Goal: Transaction & Acquisition: Purchase product/service

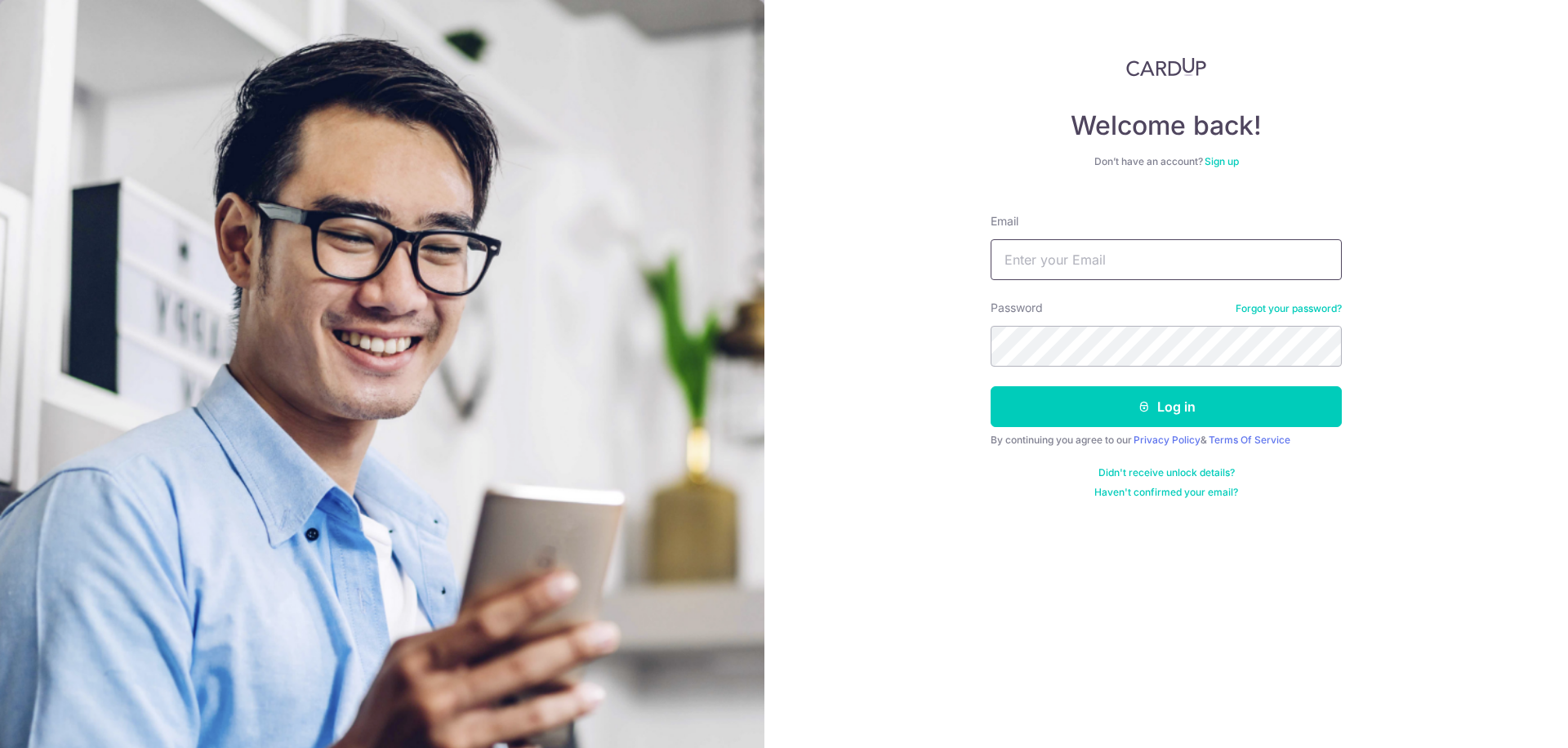
type input "[PERSON_NAME][EMAIL_ADDRESS][DOMAIN_NAME]"
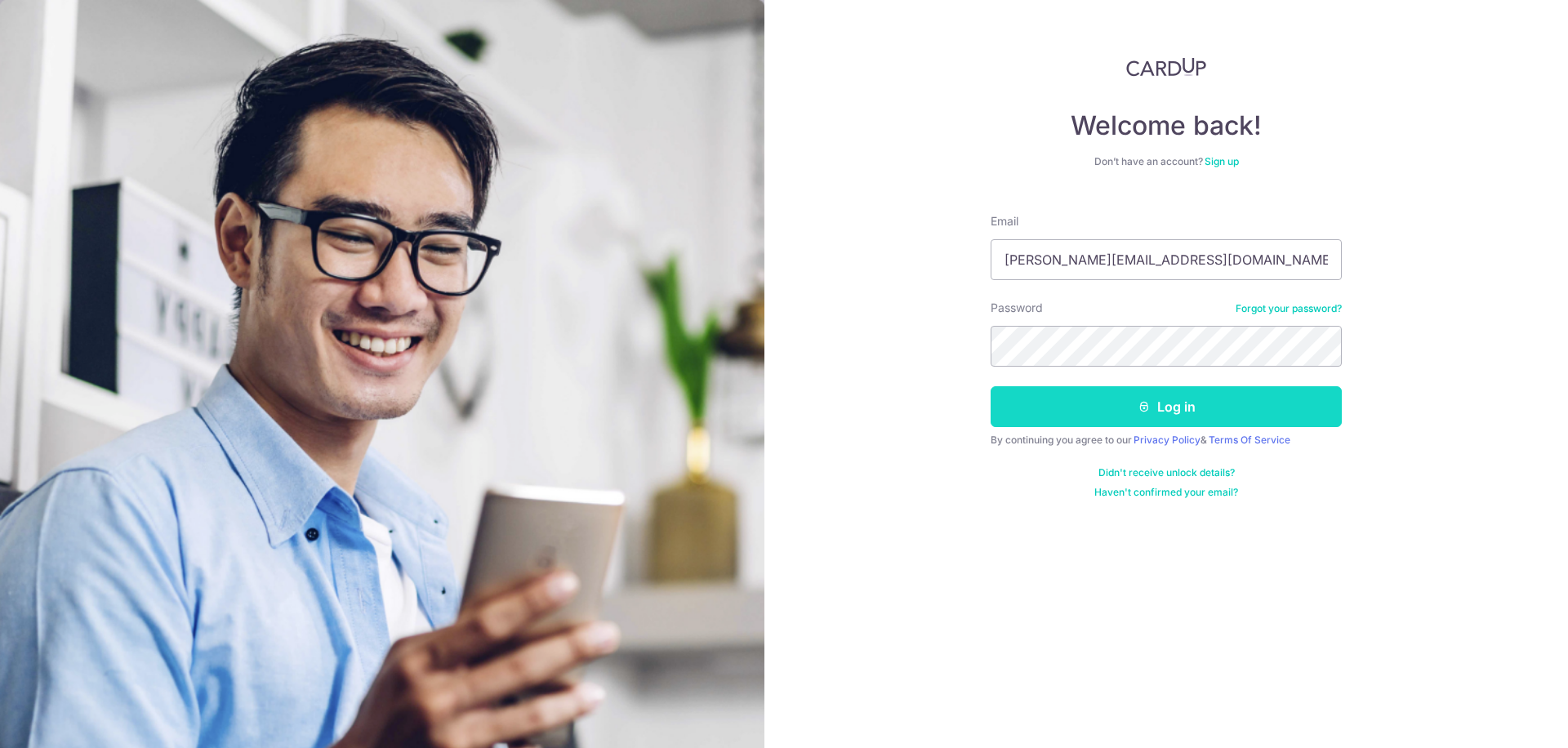
click at [1217, 402] on button "Log in" at bounding box center [1166, 406] width 351 height 41
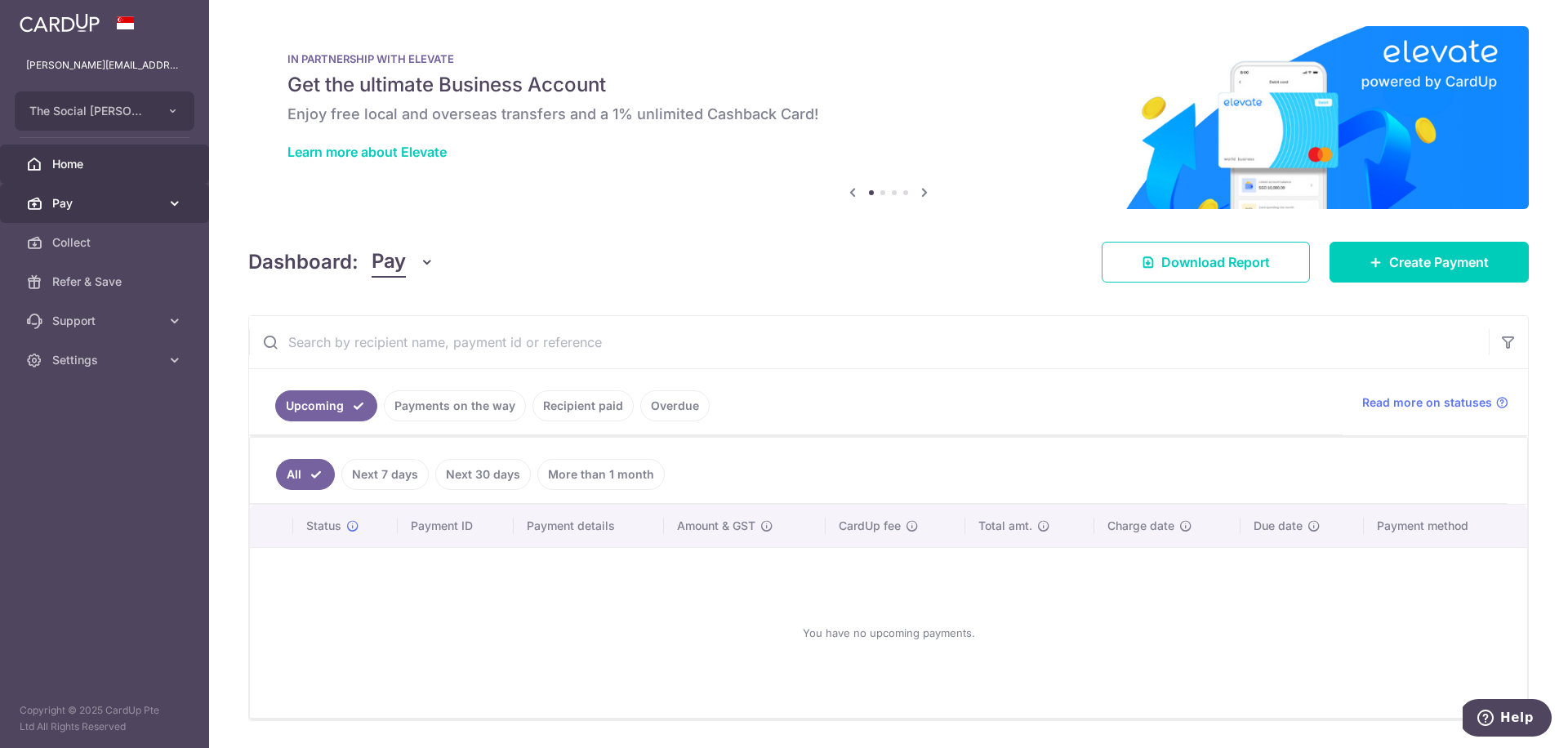
click at [121, 206] on span "Pay" at bounding box center [106, 203] width 108 height 16
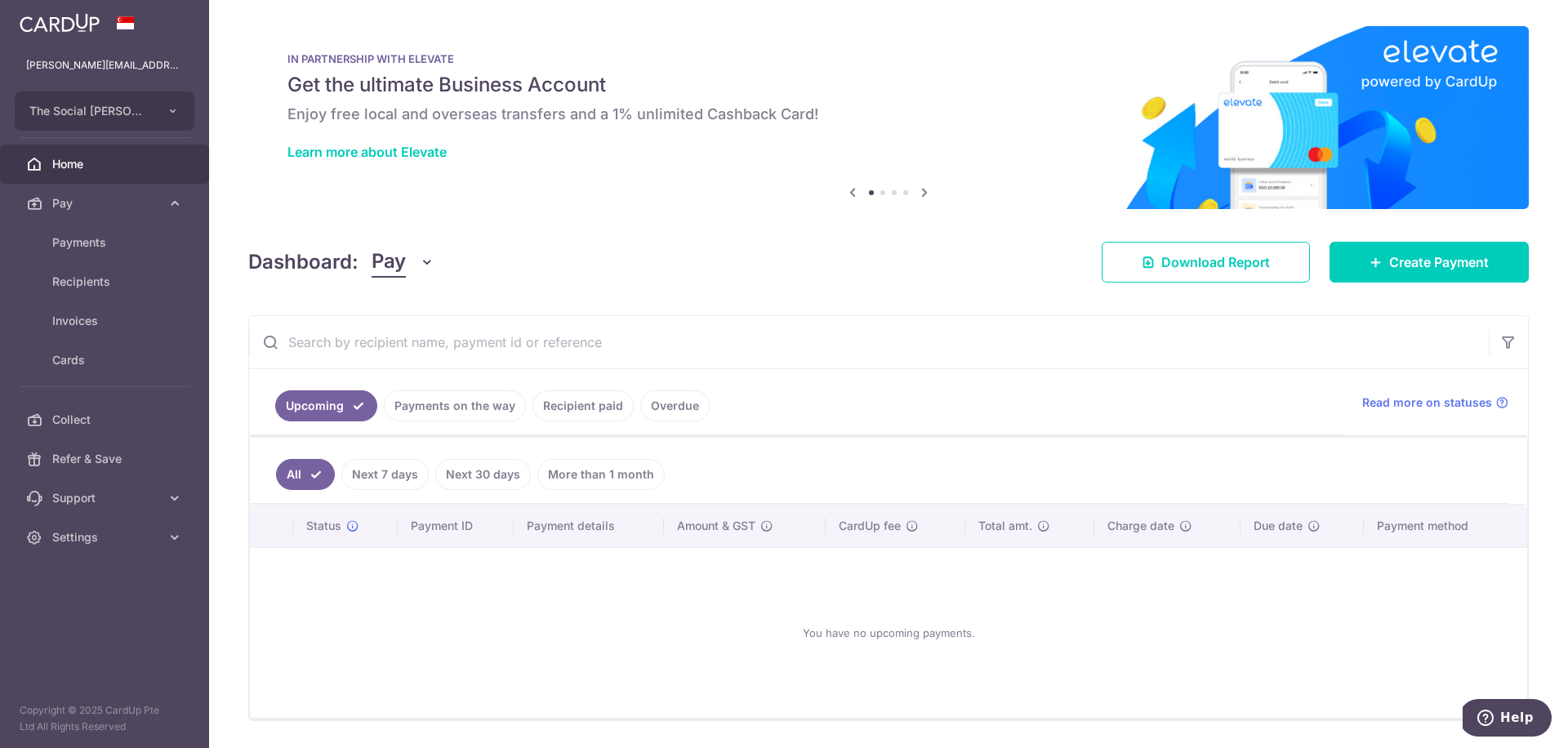
click at [591, 242] on div "Dashboard: Pay Pay Collect Download Report Create Payment" at bounding box center [888, 258] width 1280 height 47
click at [72, 240] on span "Payments" at bounding box center [106, 243] width 108 height 16
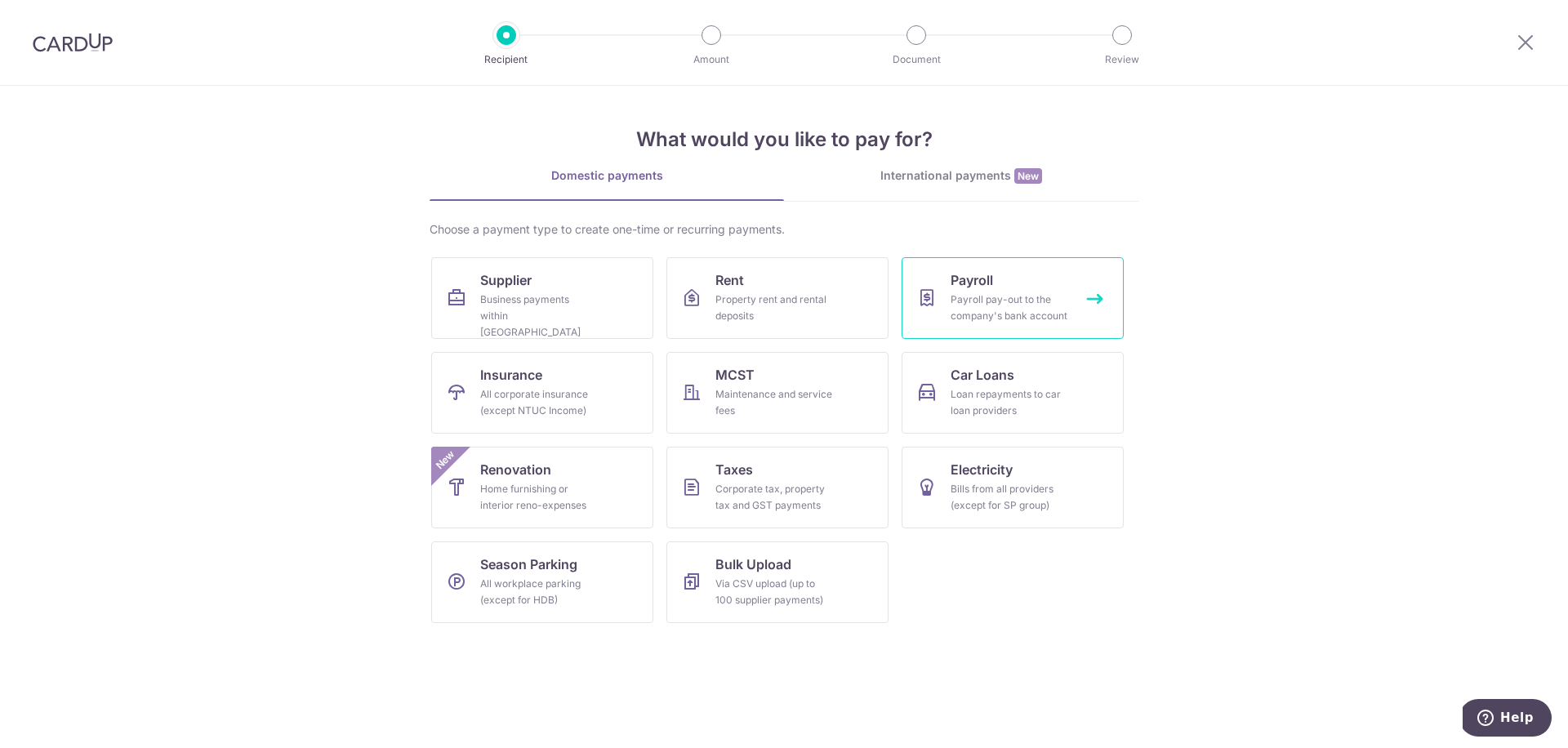
click at [1011, 318] on div "Payroll pay-out to the company's bank account" at bounding box center [1009, 307] width 118 height 33
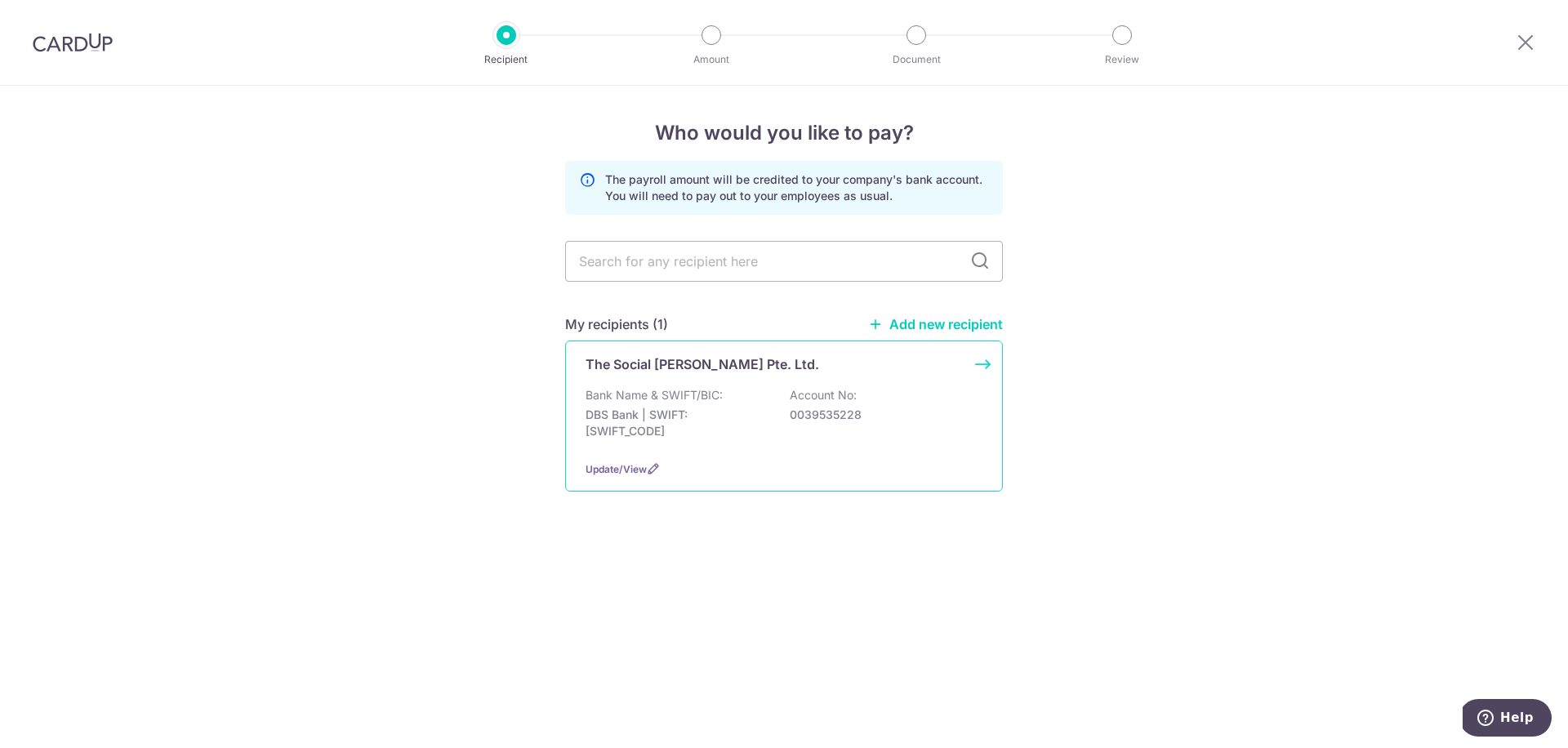
click at [963, 434] on div "Bank Name & SWIFT/BIC: DBS Bank | SWIFT: DBSSSGSGXXX Account No: 0039535228" at bounding box center [784, 417] width 397 height 60
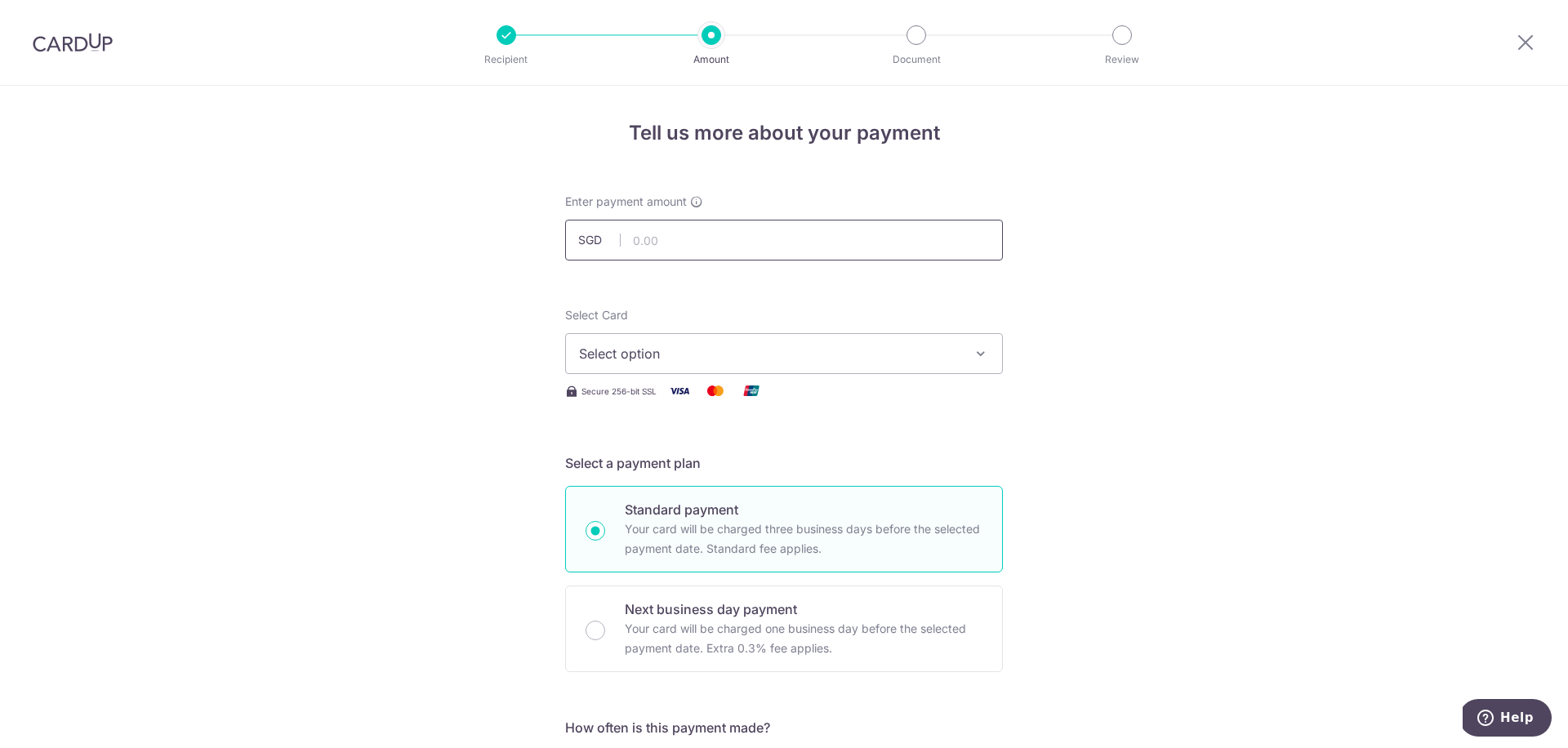
click at [847, 243] on input "text" at bounding box center [784, 240] width 437 height 41
type input "6,000.00"
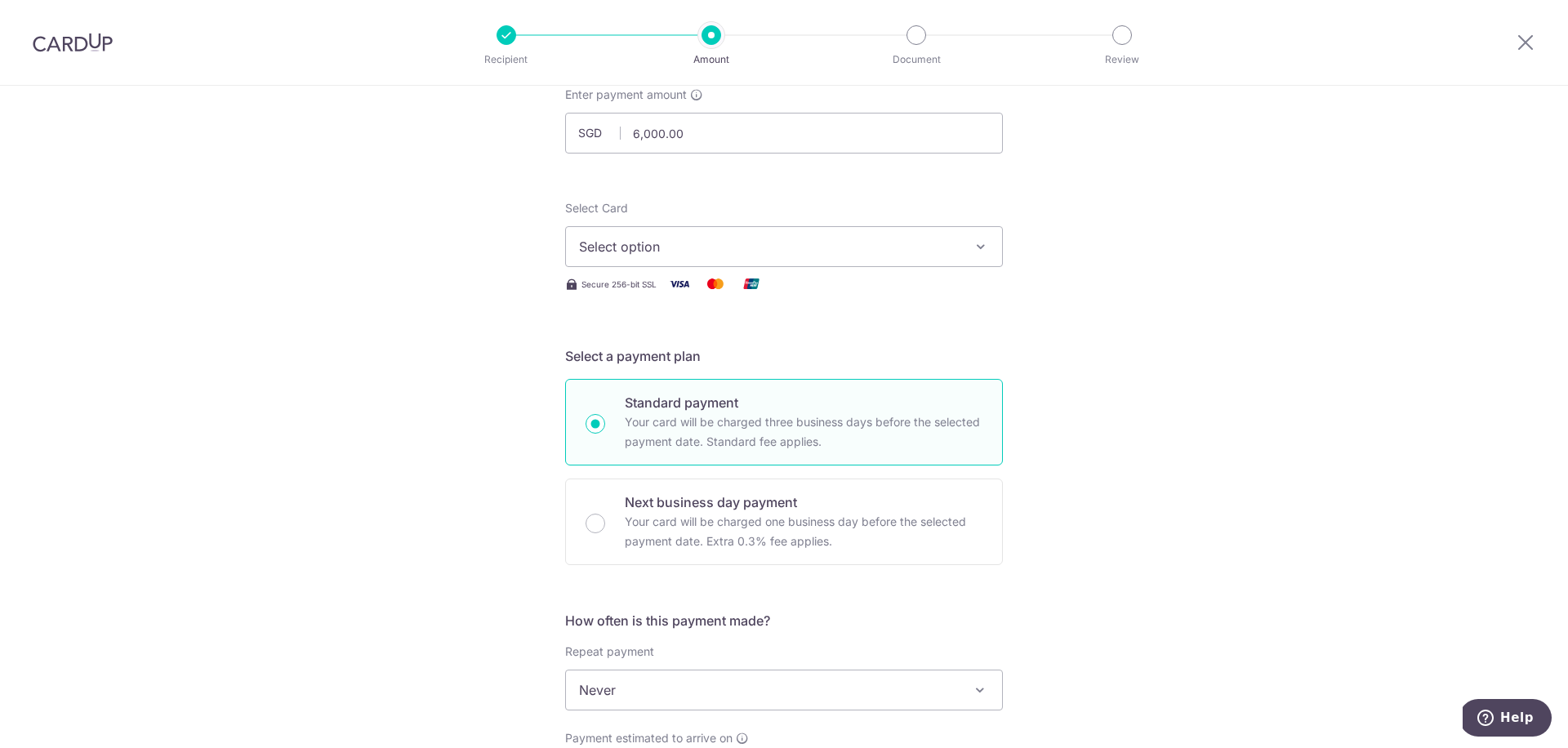
scroll to position [113, 0]
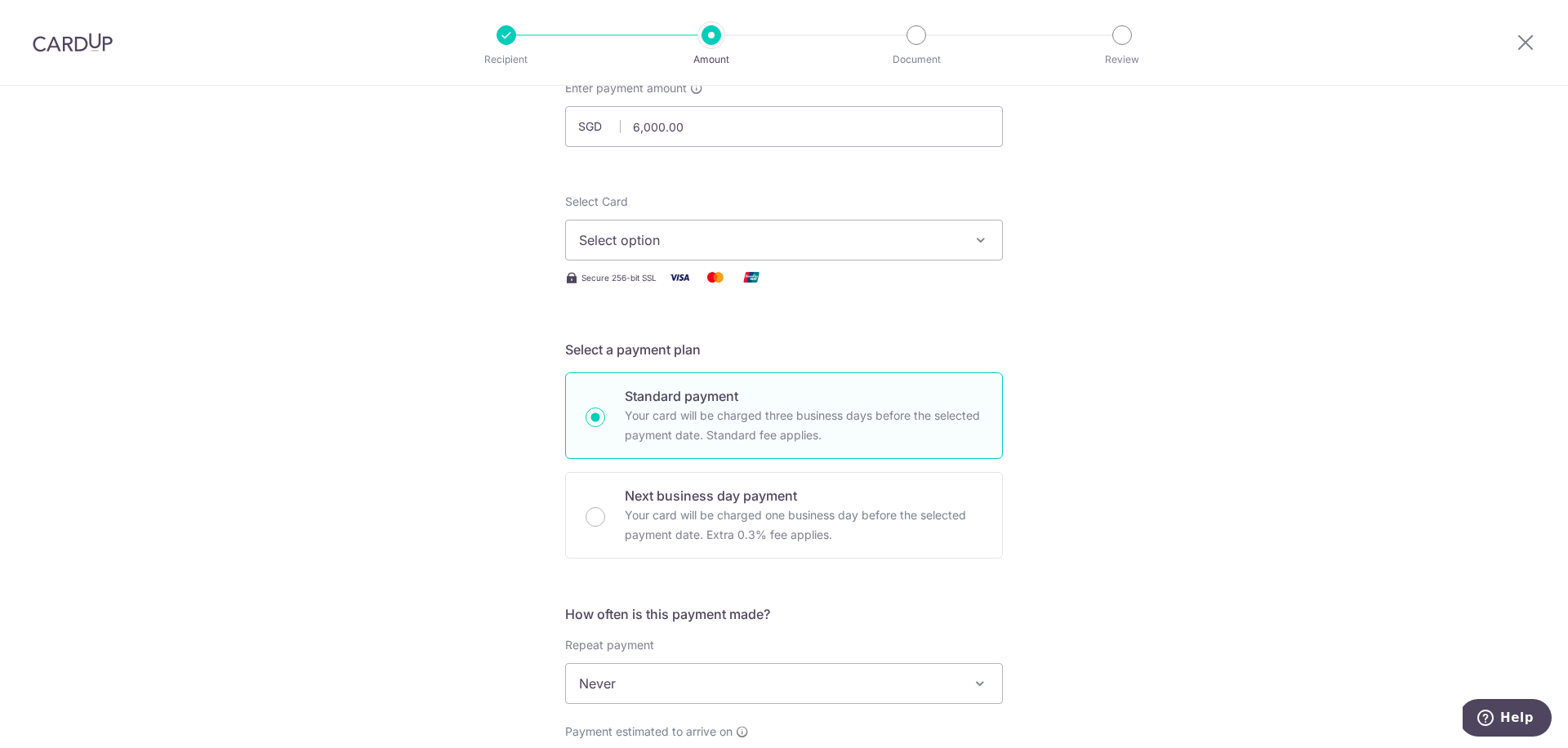
click at [931, 259] on button "Select option" at bounding box center [784, 240] width 437 height 41
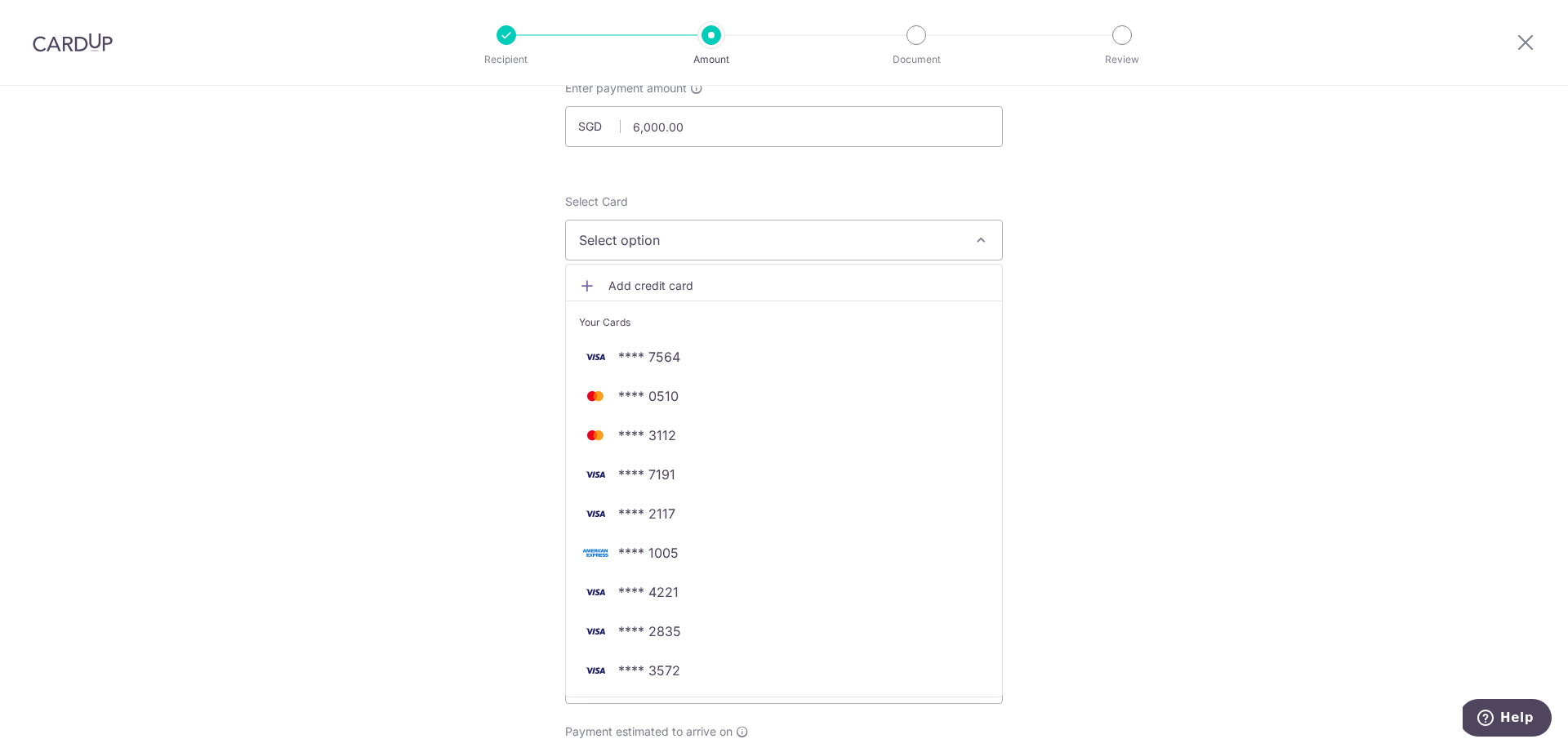
click at [931, 244] on span "Select option" at bounding box center [769, 240] width 381 height 19
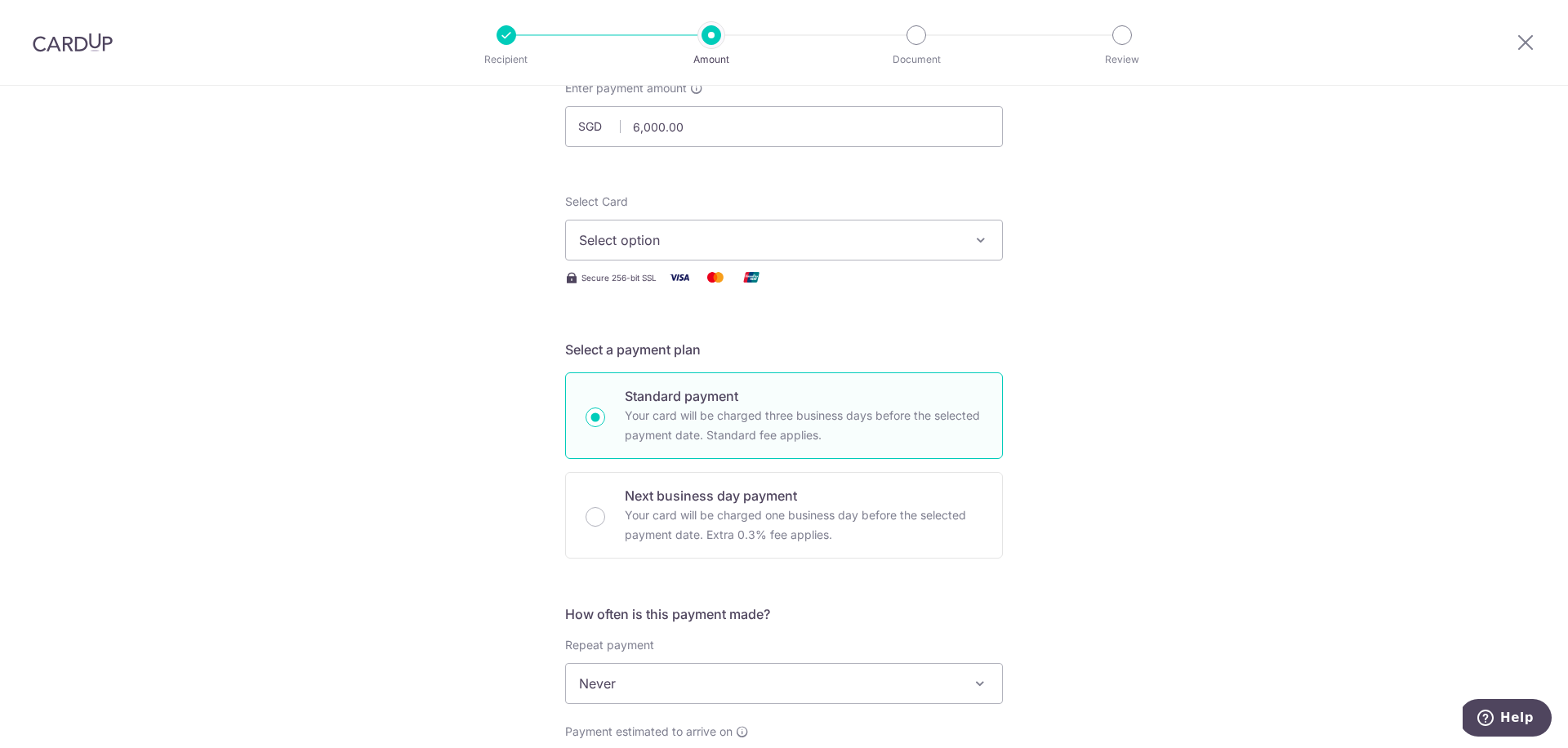
click at [931, 244] on span "Select option" at bounding box center [769, 240] width 381 height 19
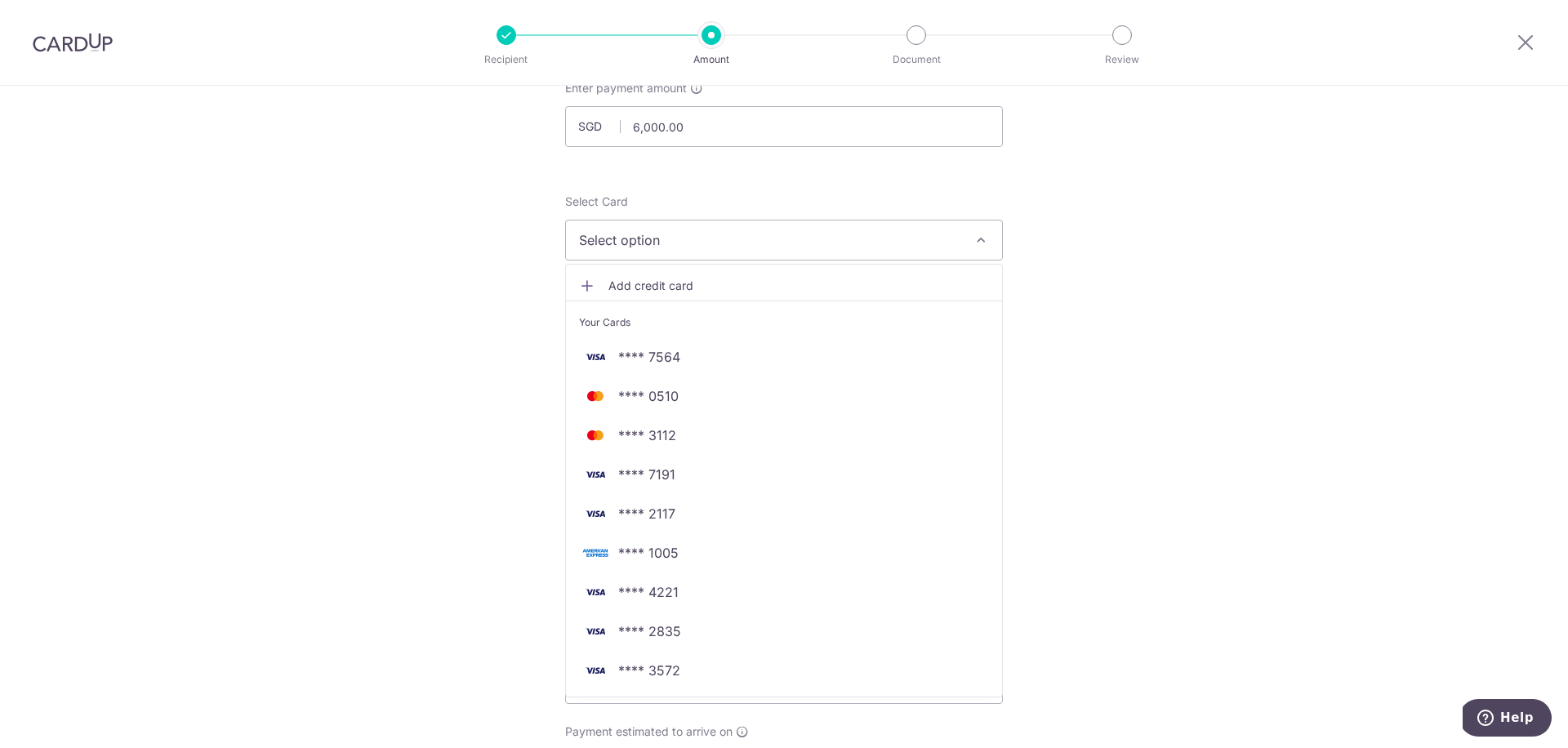
click at [1181, 524] on div "Tell us more about your payment Enter payment amount SGD 6,000.00 6000.00 Selec…" at bounding box center [784, 758] width 1568 height 1570
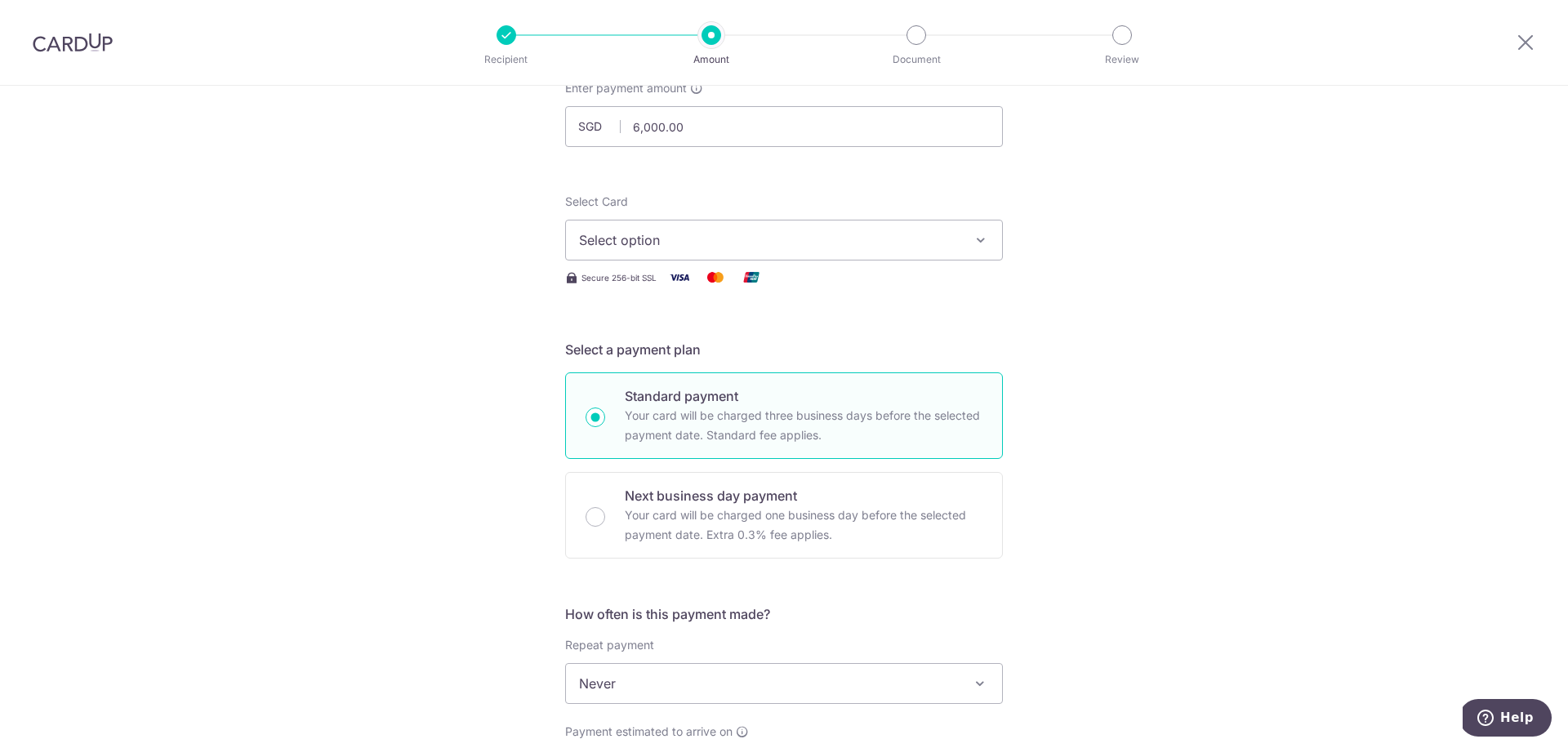
click at [924, 251] on button "Select option" at bounding box center [784, 240] width 437 height 41
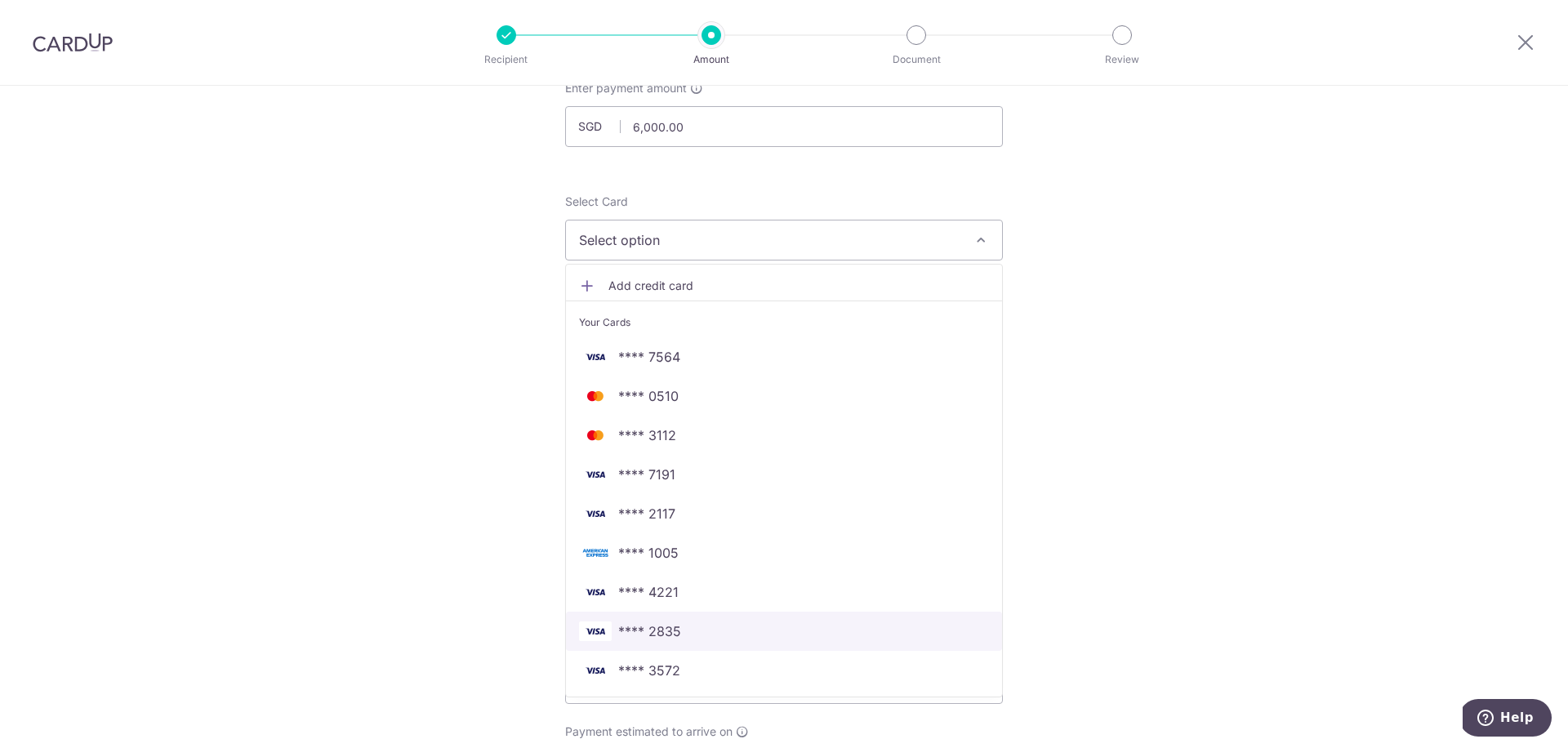
click at [681, 621] on span "**** 2835" at bounding box center [784, 631] width 410 height 19
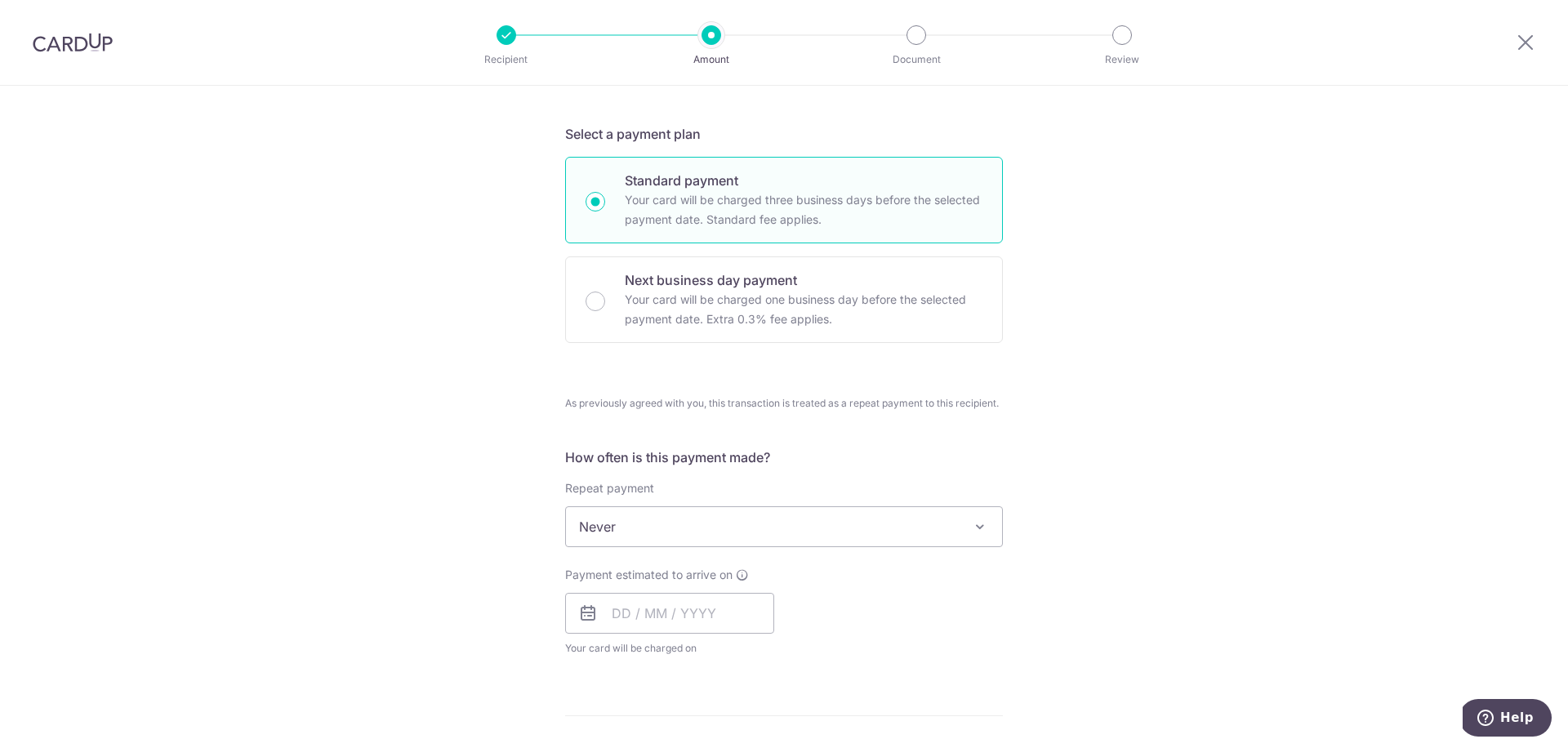
scroll to position [431, 0]
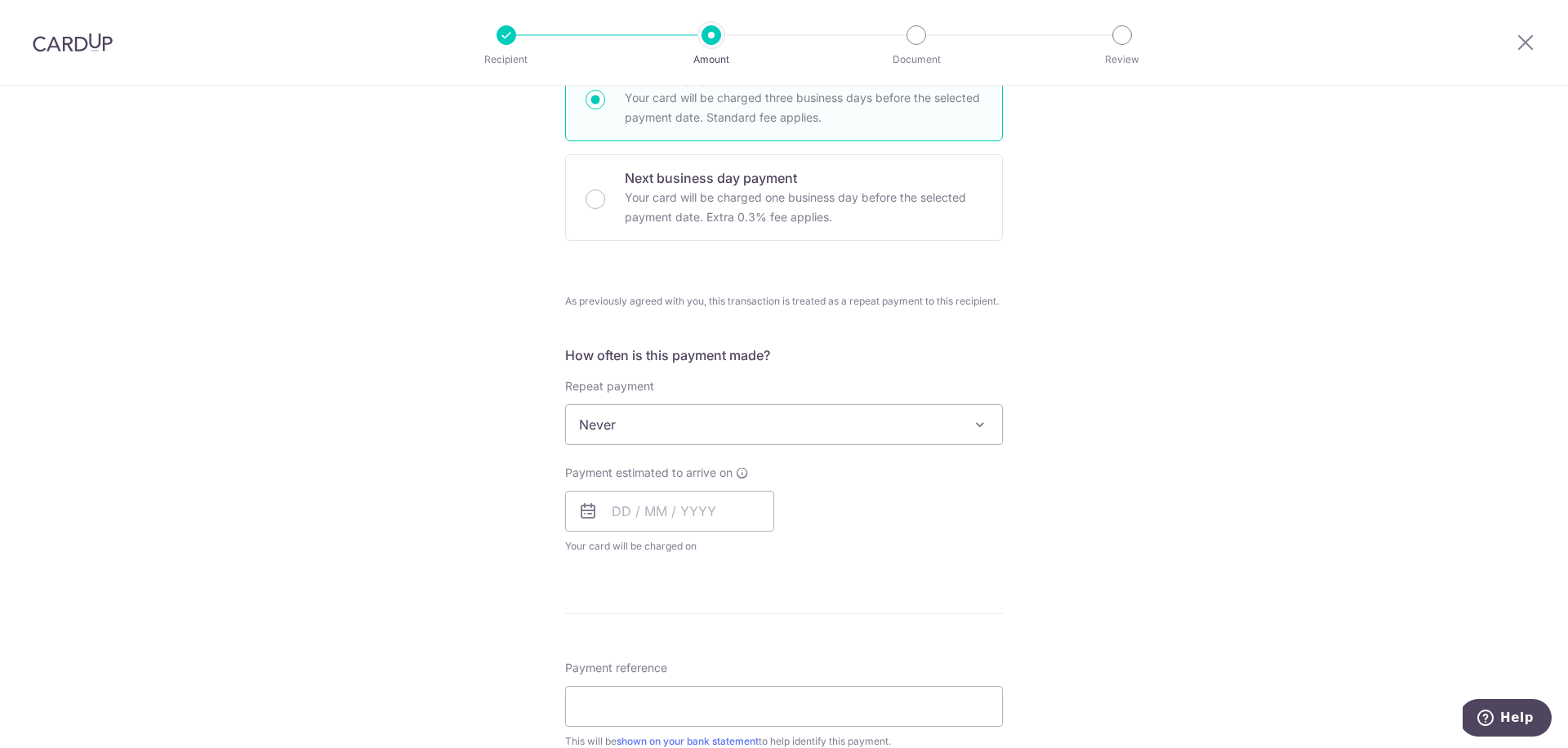
click at [954, 426] on span "Never" at bounding box center [784, 424] width 436 height 39
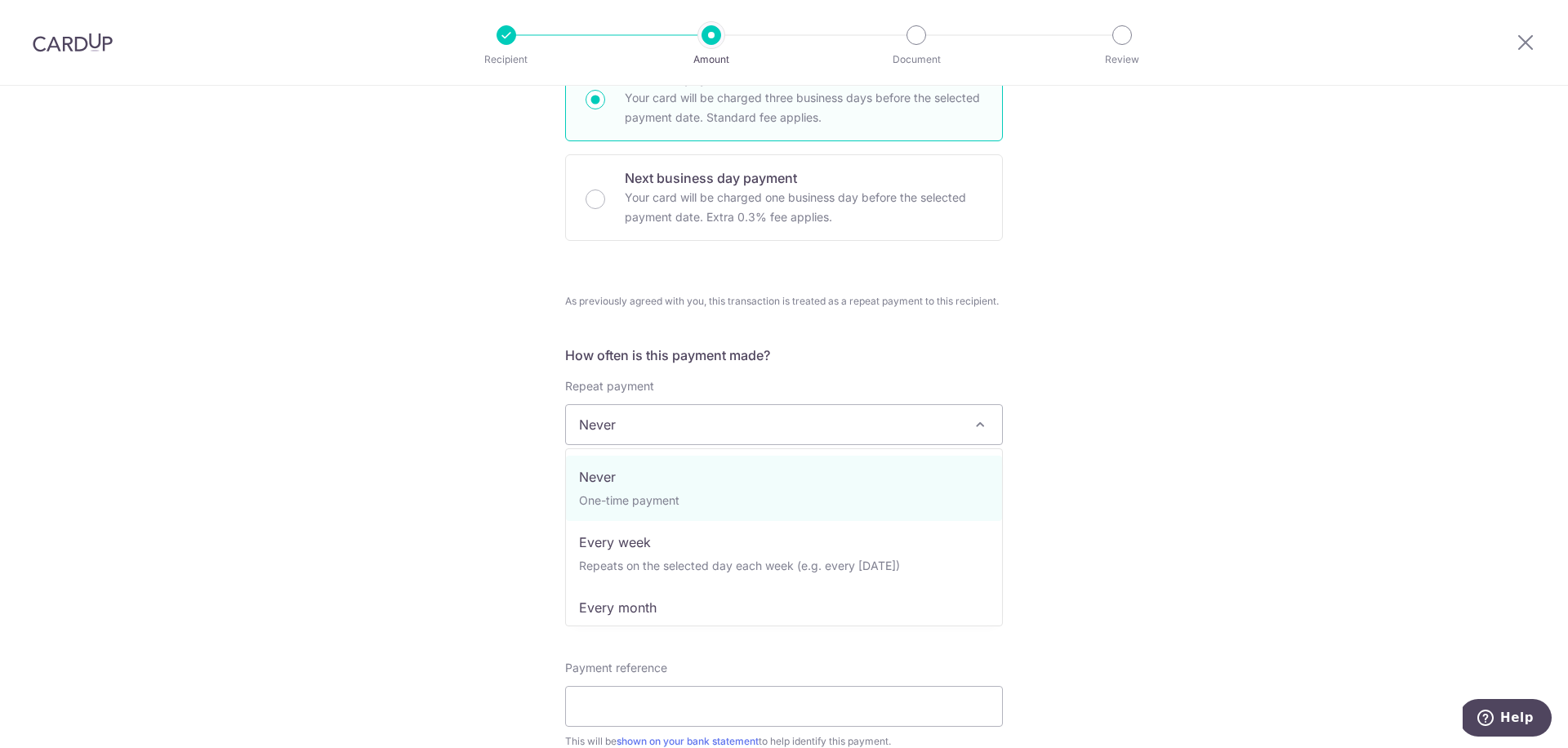
drag, startPoint x: 913, startPoint y: 486, endPoint x: 1103, endPoint y: 521, distance: 193.2
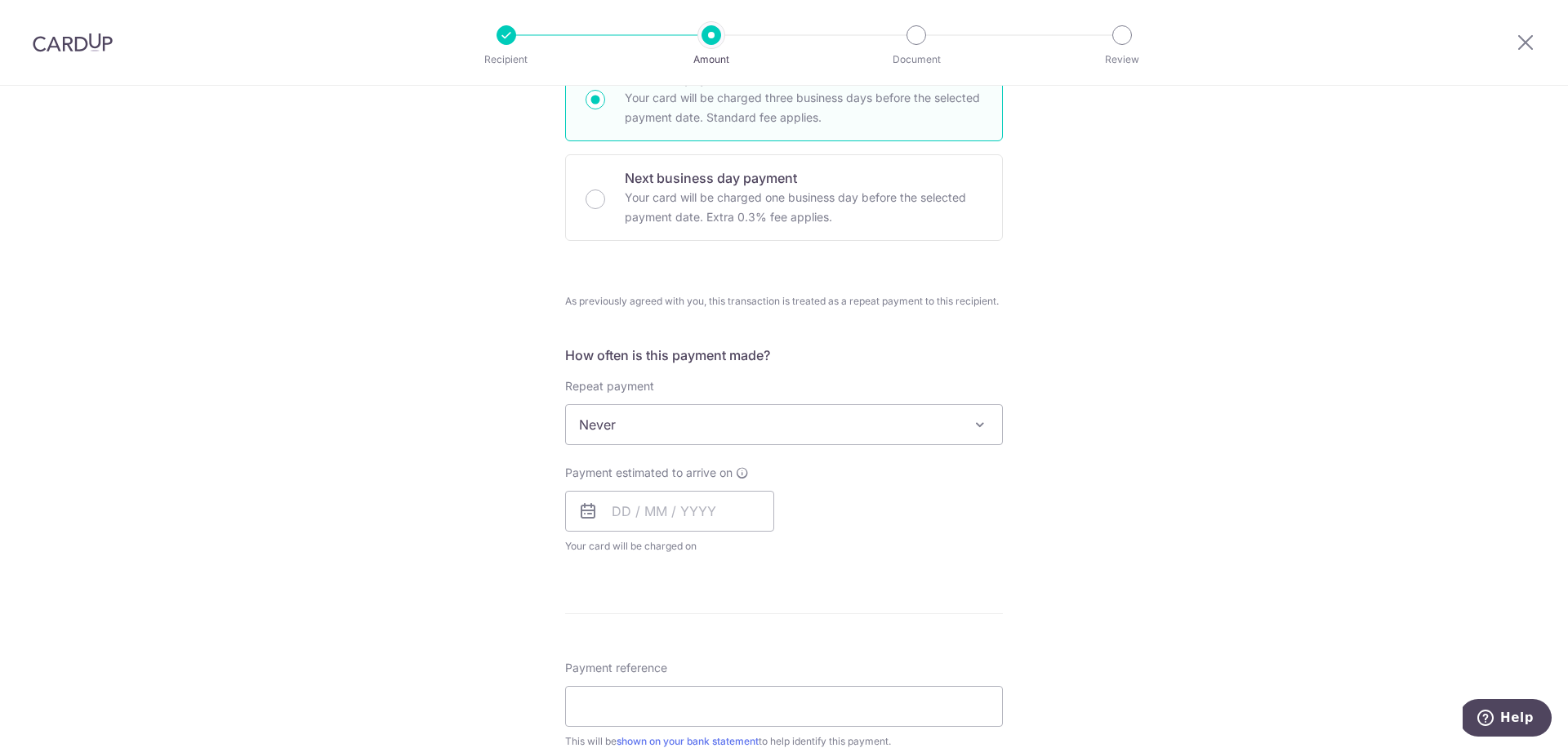
drag, startPoint x: 1136, startPoint y: 525, endPoint x: 877, endPoint y: 530, distance: 259.0
click at [1135, 525] on div "Tell us more about your payment Enter payment amount SGD 6,000.00 6000.00 Selec…" at bounding box center [784, 469] width 1568 height 1629
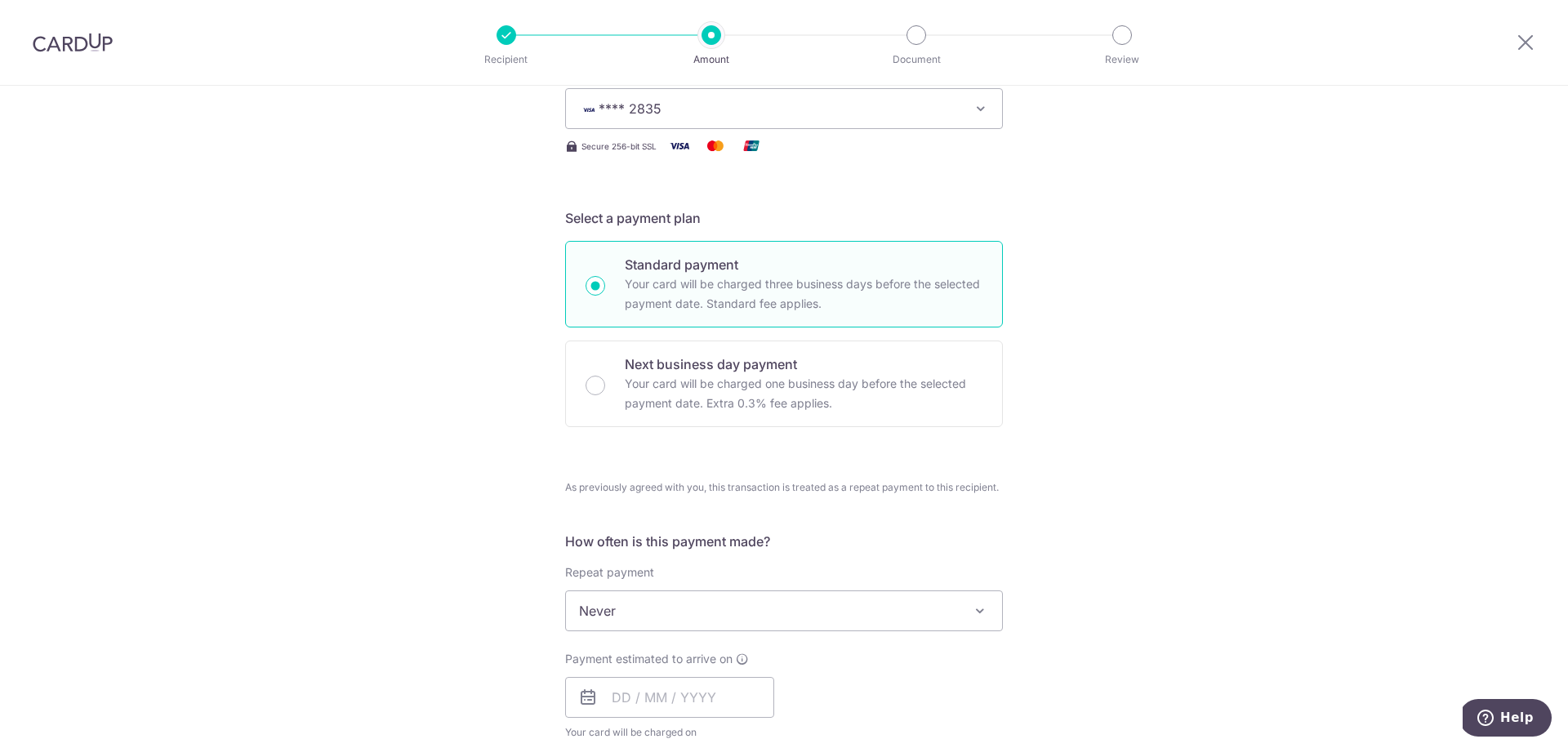
scroll to position [425, 0]
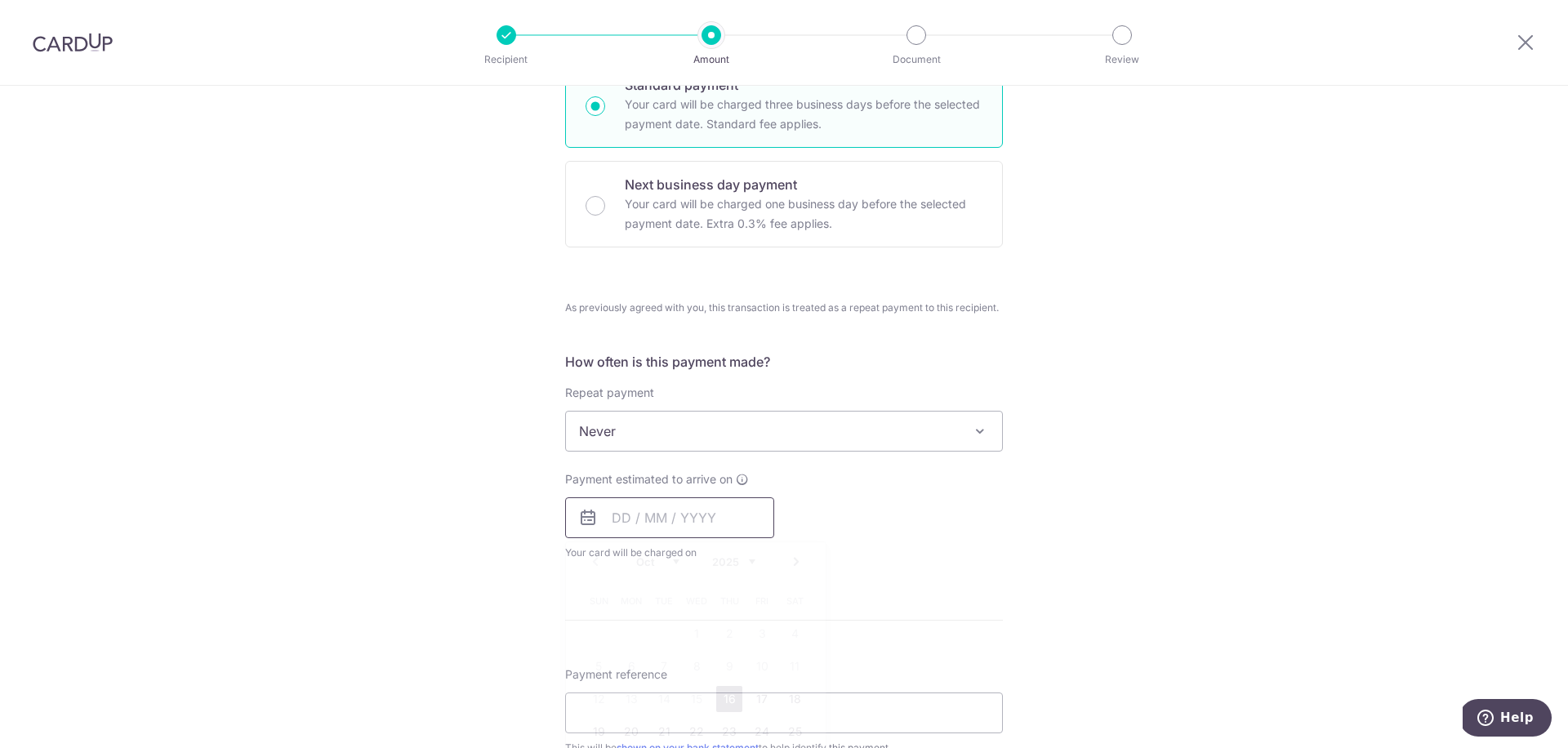
click at [656, 510] on input "text" at bounding box center [669, 518] width 209 height 41
click at [730, 698] on link "16" at bounding box center [730, 699] width 27 height 27
type input "16/10/2025"
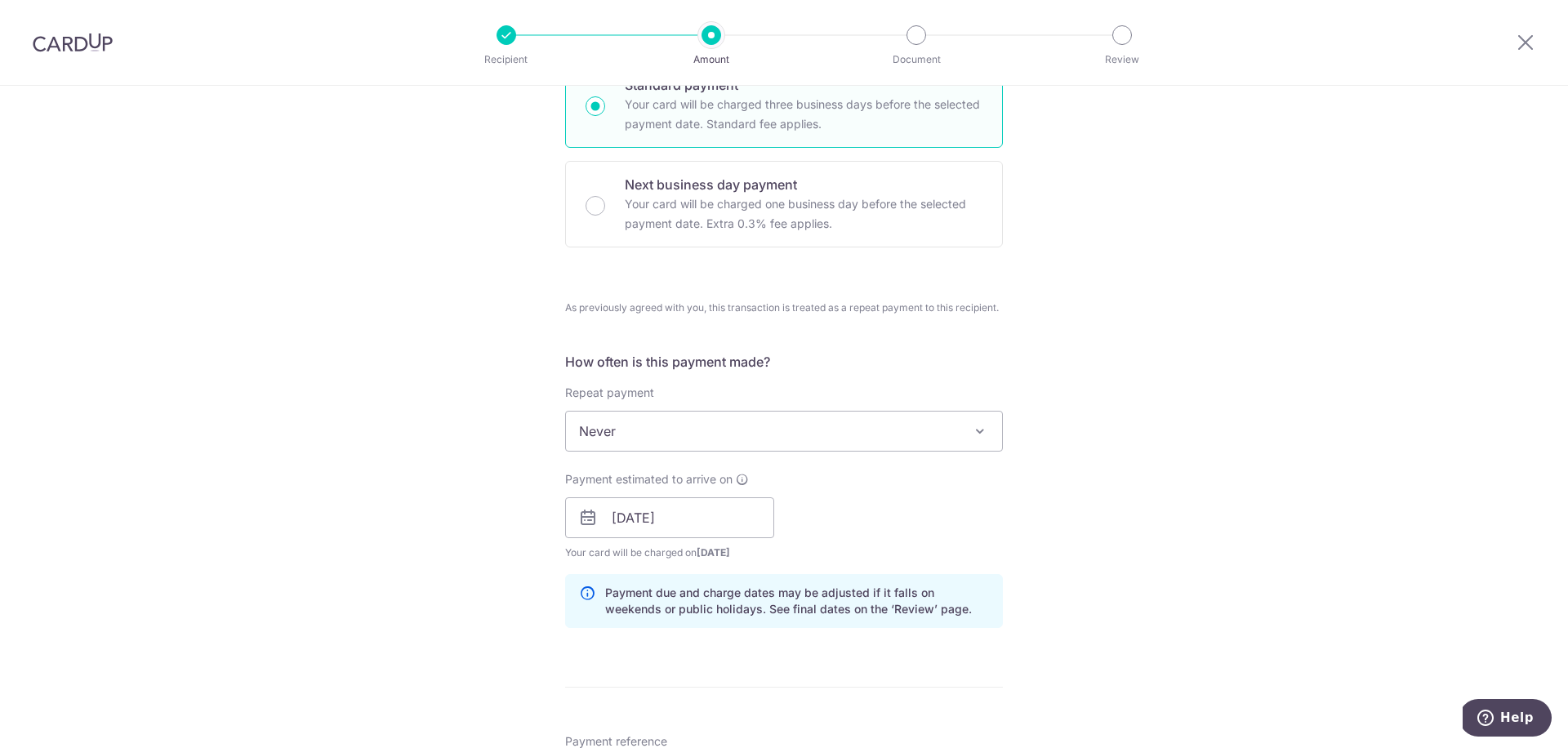
click at [1099, 515] on div "Tell us more about your payment Enter payment amount SGD 6,000.00 6000.00 Selec…" at bounding box center [784, 509] width 1568 height 1696
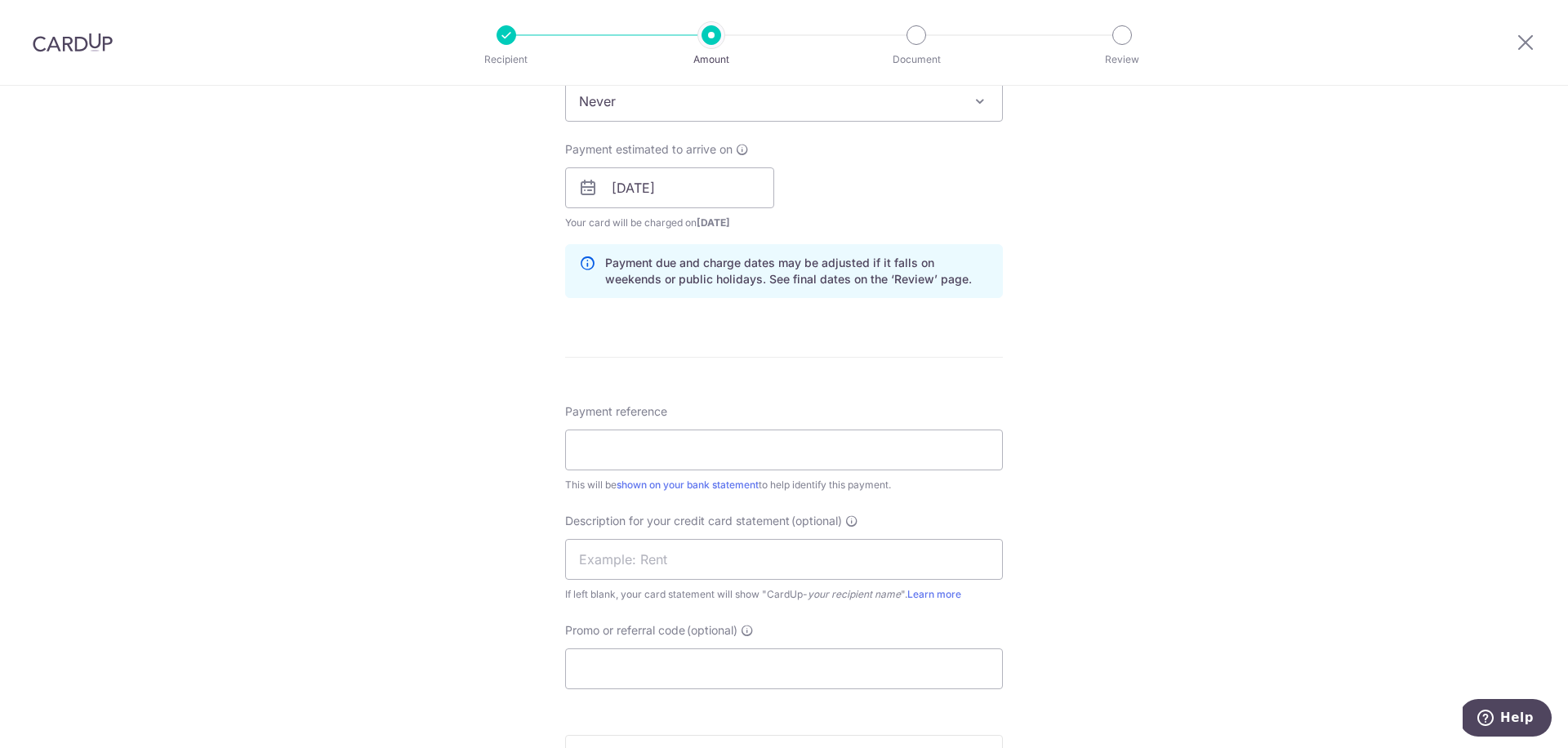
scroll to position [755, 0]
click at [938, 457] on input "Payment reference" at bounding box center [784, 449] width 437 height 41
click at [881, 667] on input "Promo or referral code (optional)" at bounding box center [784, 667] width 437 height 41
paste input "https://drive.google.com/file/d/1N326xnnu3uGrNeDNKjsq5hNcB62GPZzc/view?usp=shar…"
type input "https://drive.google.com/file/d/1N326xnnu3uGrNeDNKjsq5hNcB62GPZzc/view?usp=shar…"
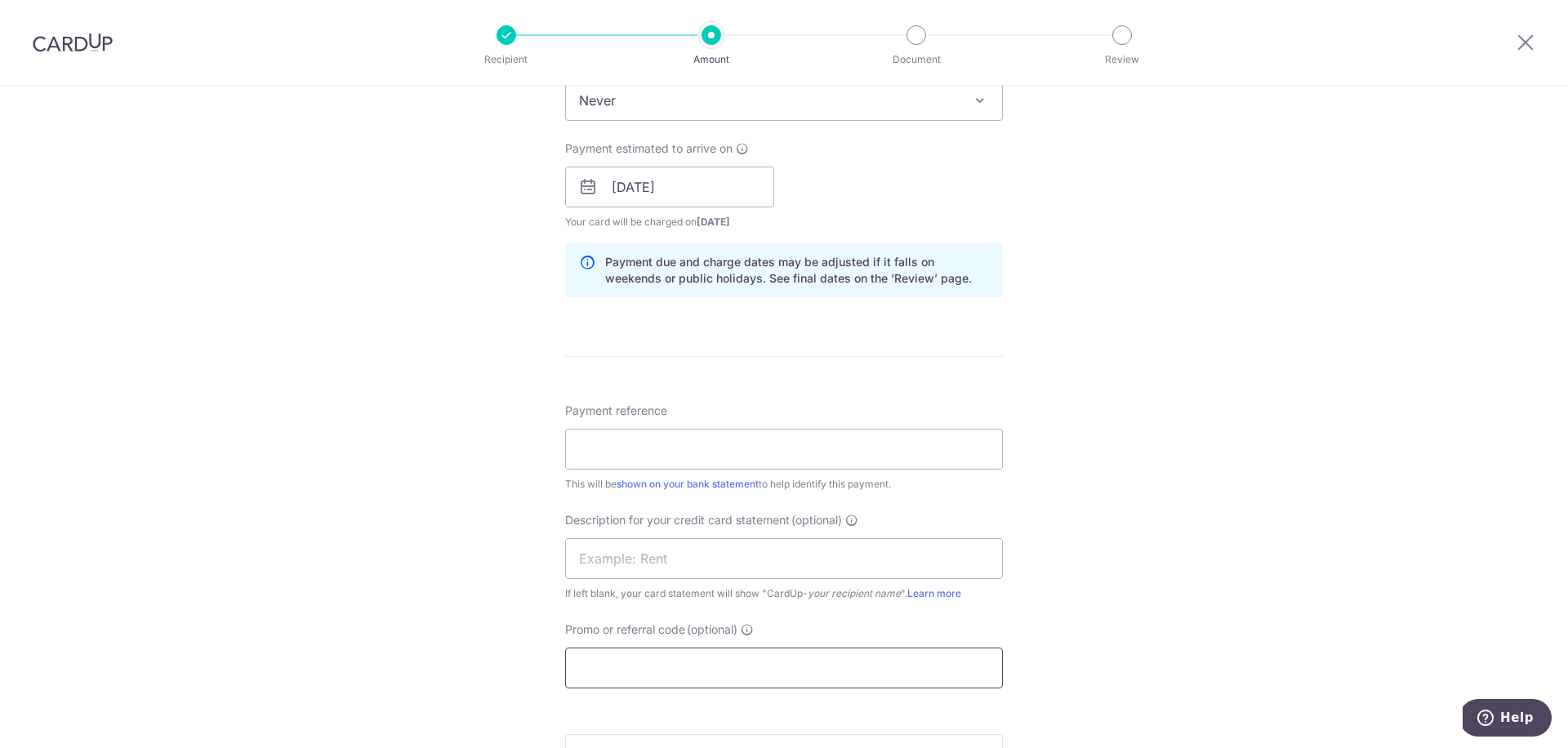
paste input "BOFF185"
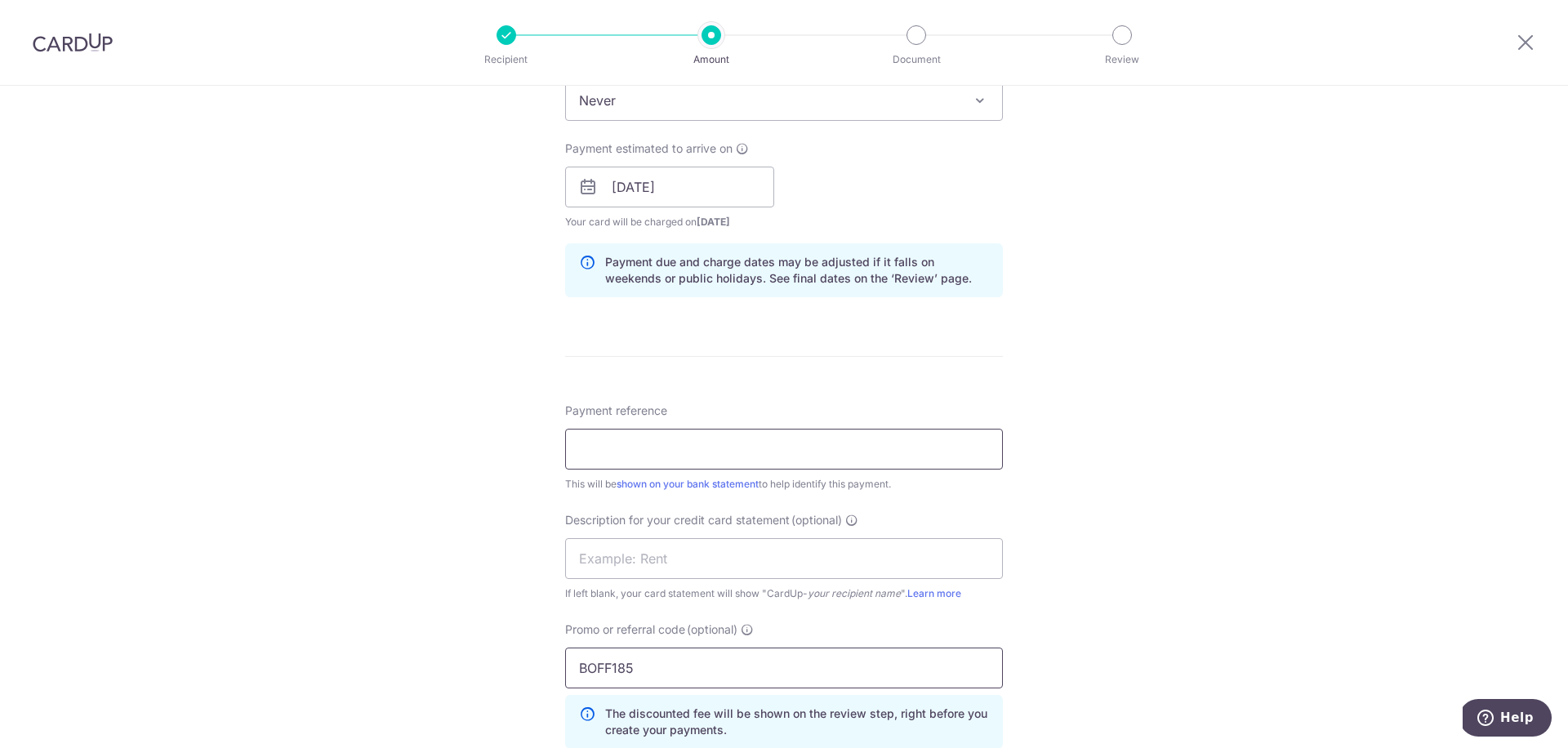
type input "BOFF185"
click at [738, 453] on input "Payment reference" at bounding box center [784, 449] width 437 height 41
type input "TSSOCT2025"
click at [1211, 507] on div "Tell us more about your payment Enter payment amount SGD 6,000.00 6000.00 Selec…" at bounding box center [784, 215] width 1568 height 1770
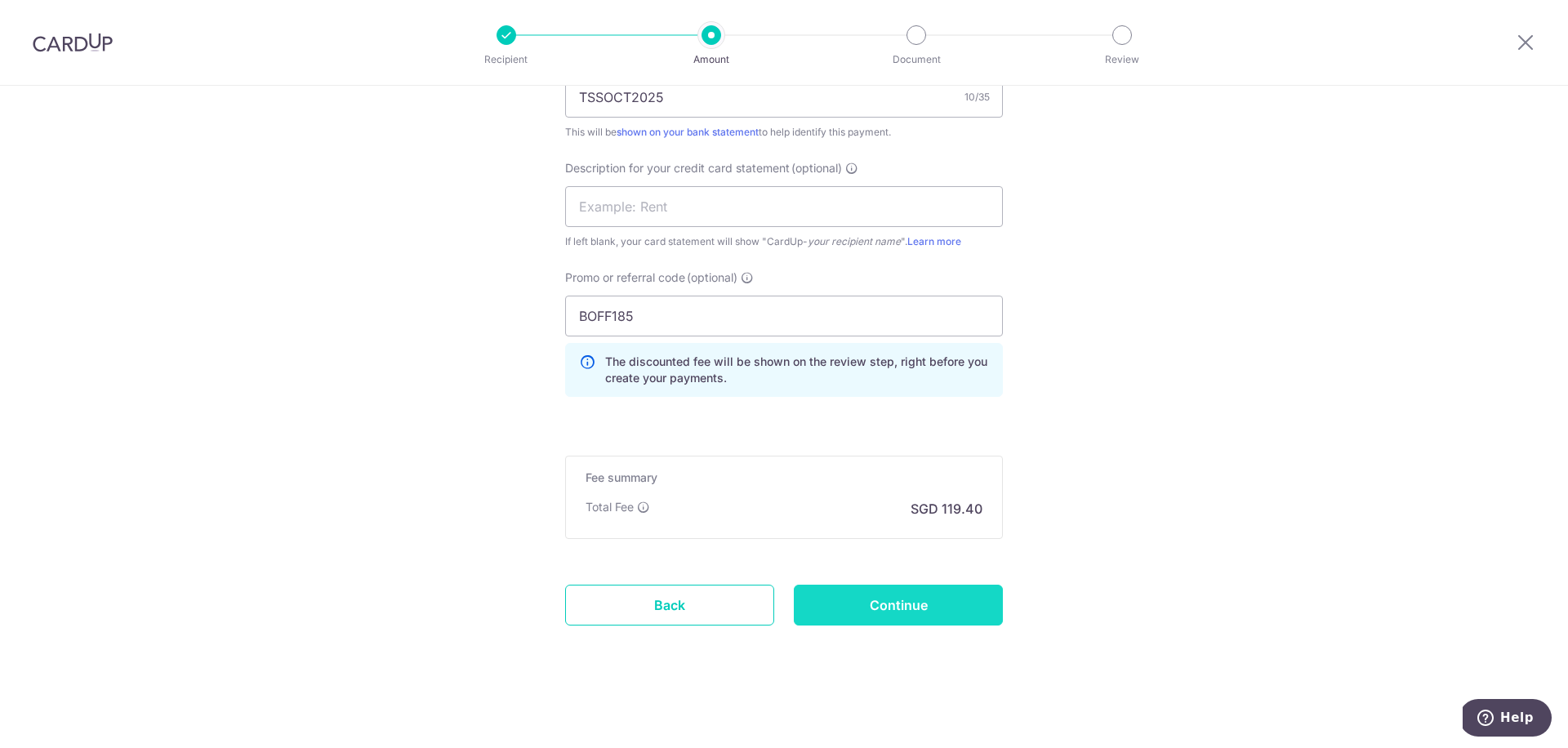
scroll to position [1107, 0]
click at [923, 607] on input "Continue" at bounding box center [899, 605] width 209 height 41
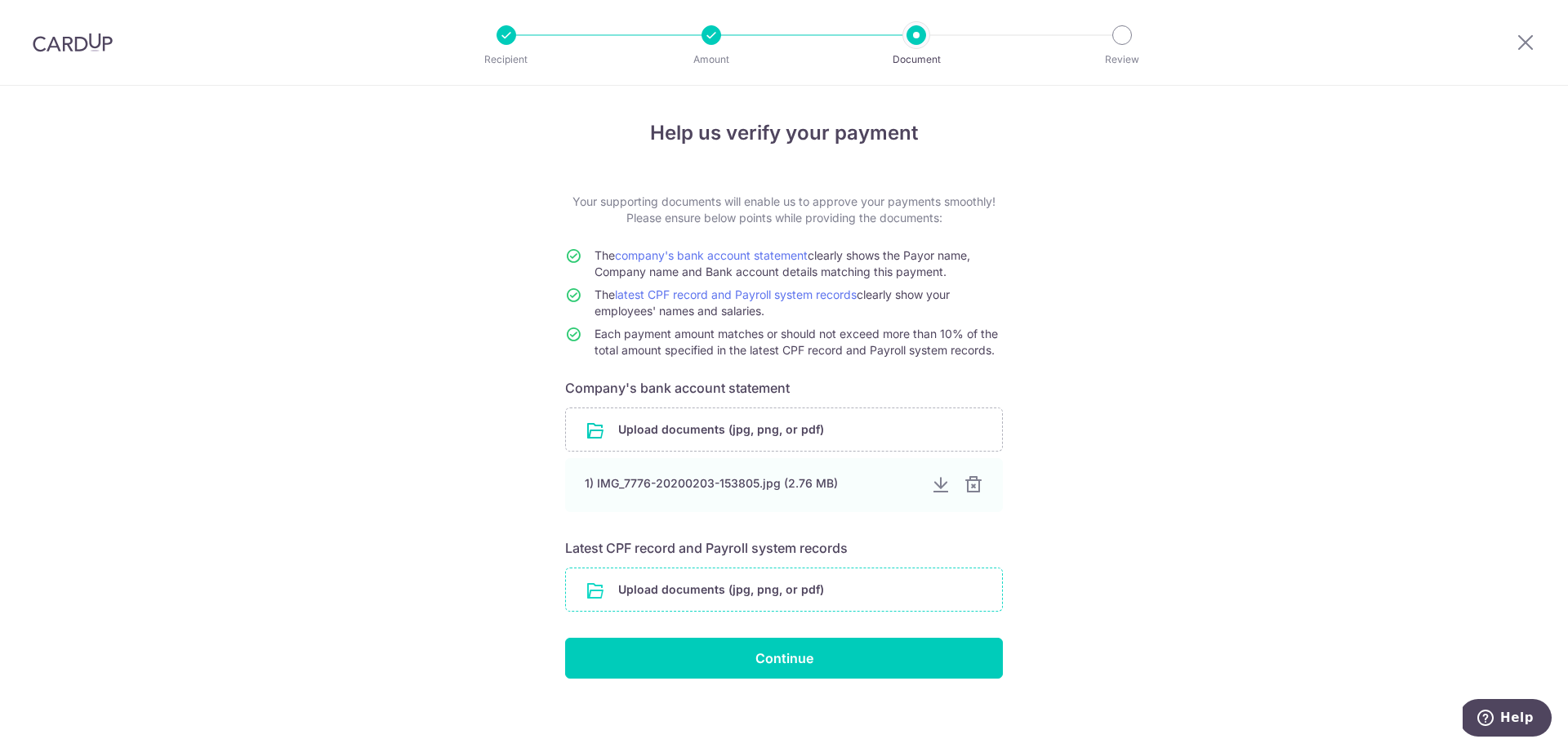
click at [712, 594] on input "file" at bounding box center [784, 590] width 436 height 42
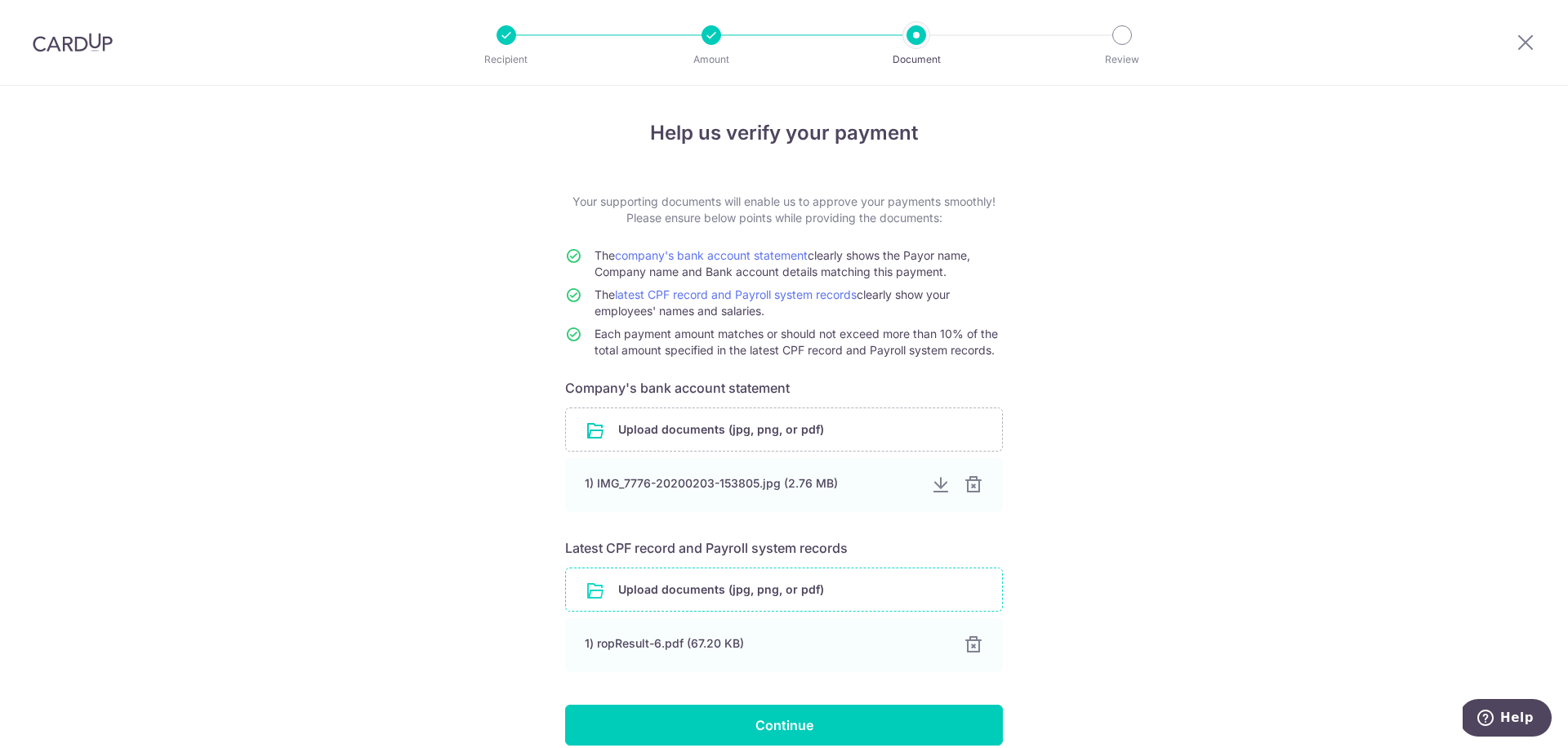
click at [733, 594] on input "file" at bounding box center [784, 590] width 436 height 42
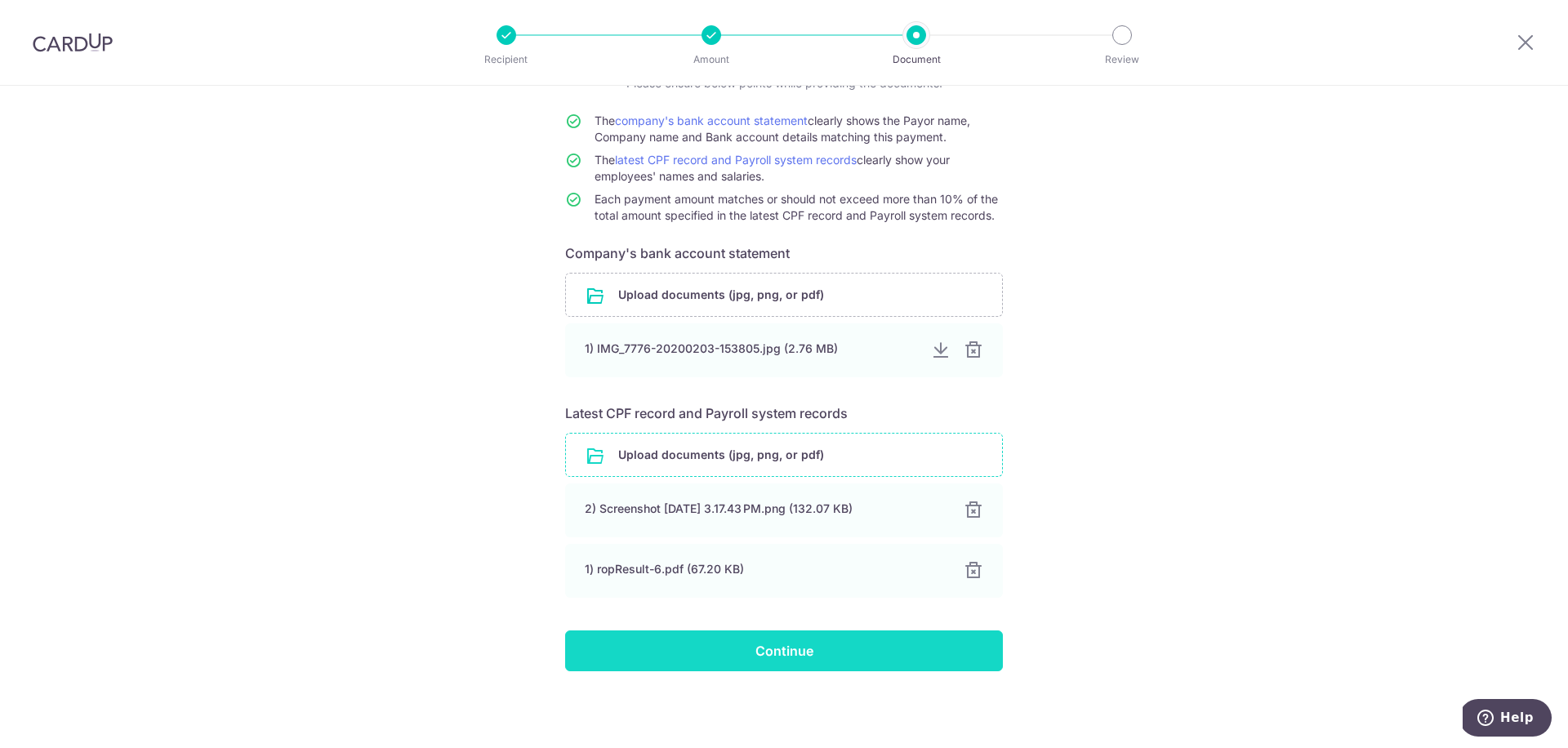
scroll to position [135, 0]
click at [773, 645] on input "Continue" at bounding box center [784, 651] width 437 height 41
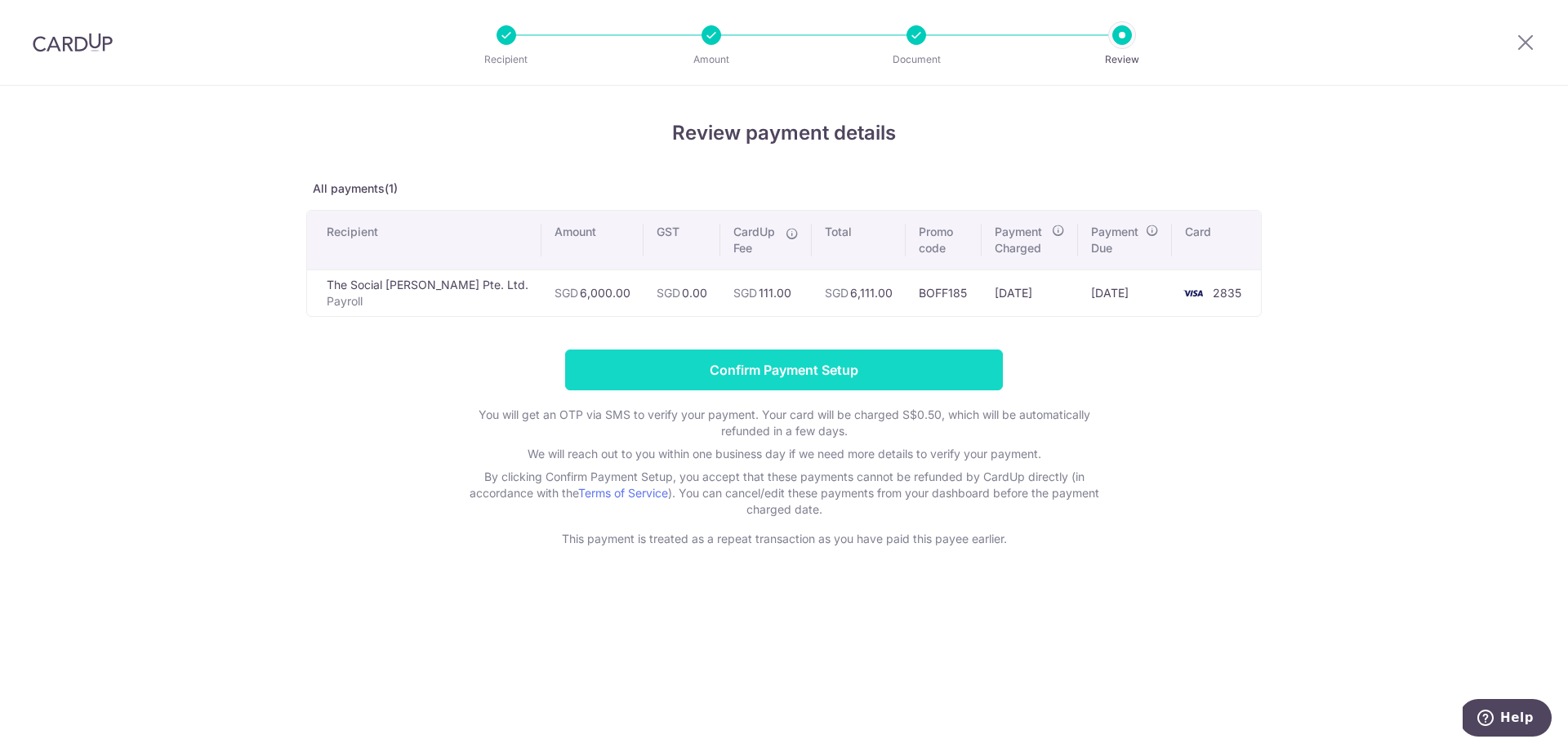
click at [731, 370] on input "Confirm Payment Setup" at bounding box center [784, 370] width 437 height 41
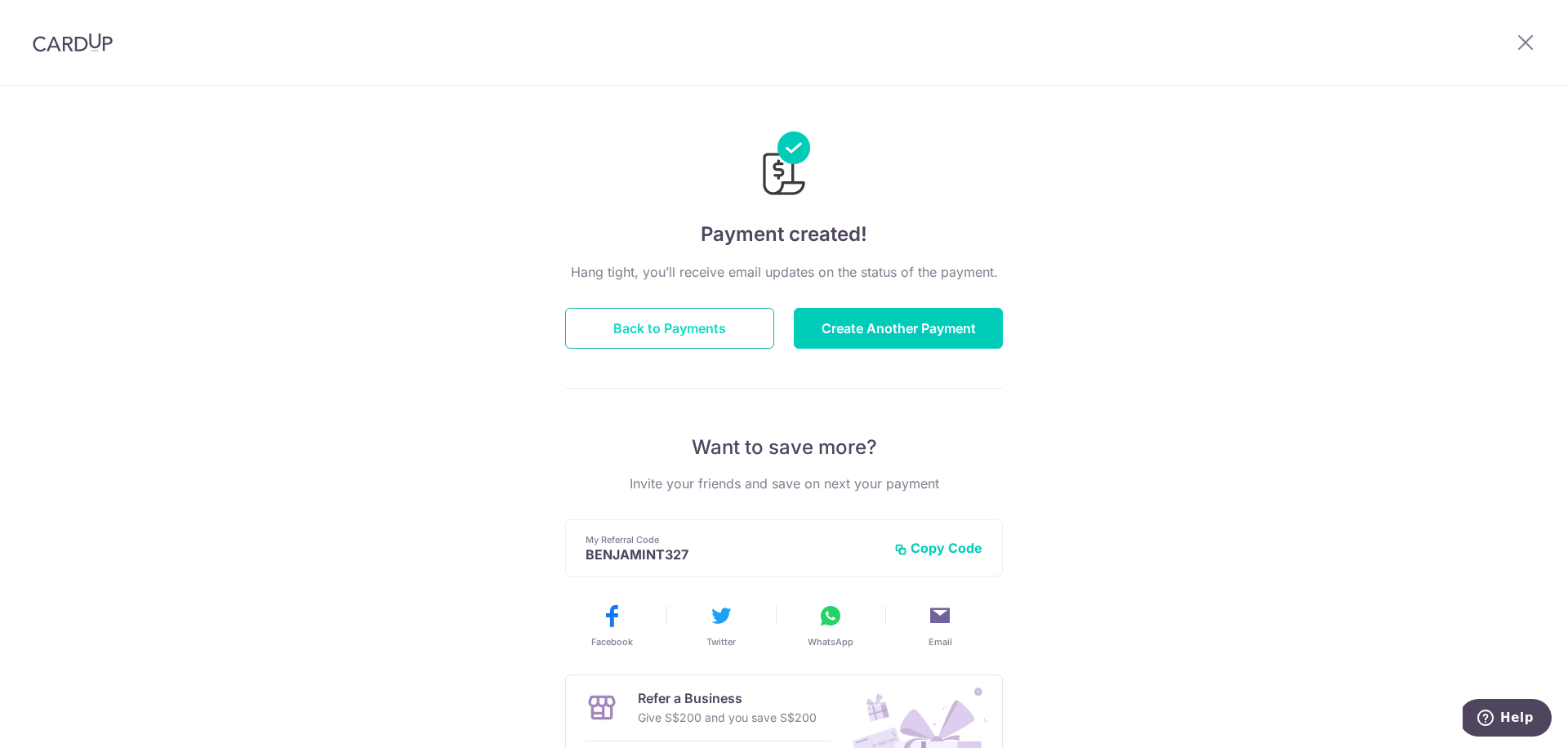
click at [687, 327] on button "Back to Payments" at bounding box center [669, 328] width 209 height 41
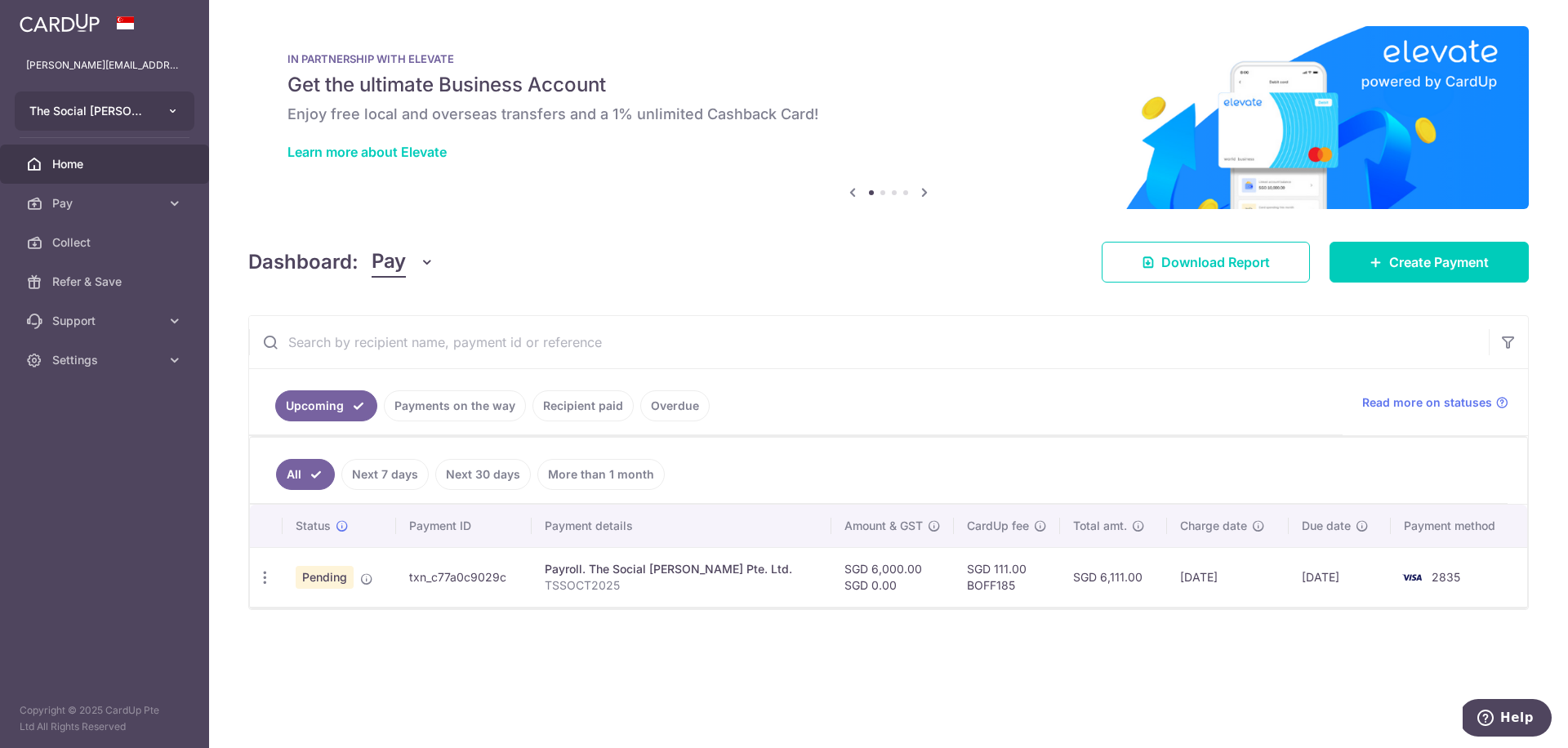
click at [148, 122] on button "The Social [PERSON_NAME] Pte. Ltd." at bounding box center [104, 111] width 180 height 39
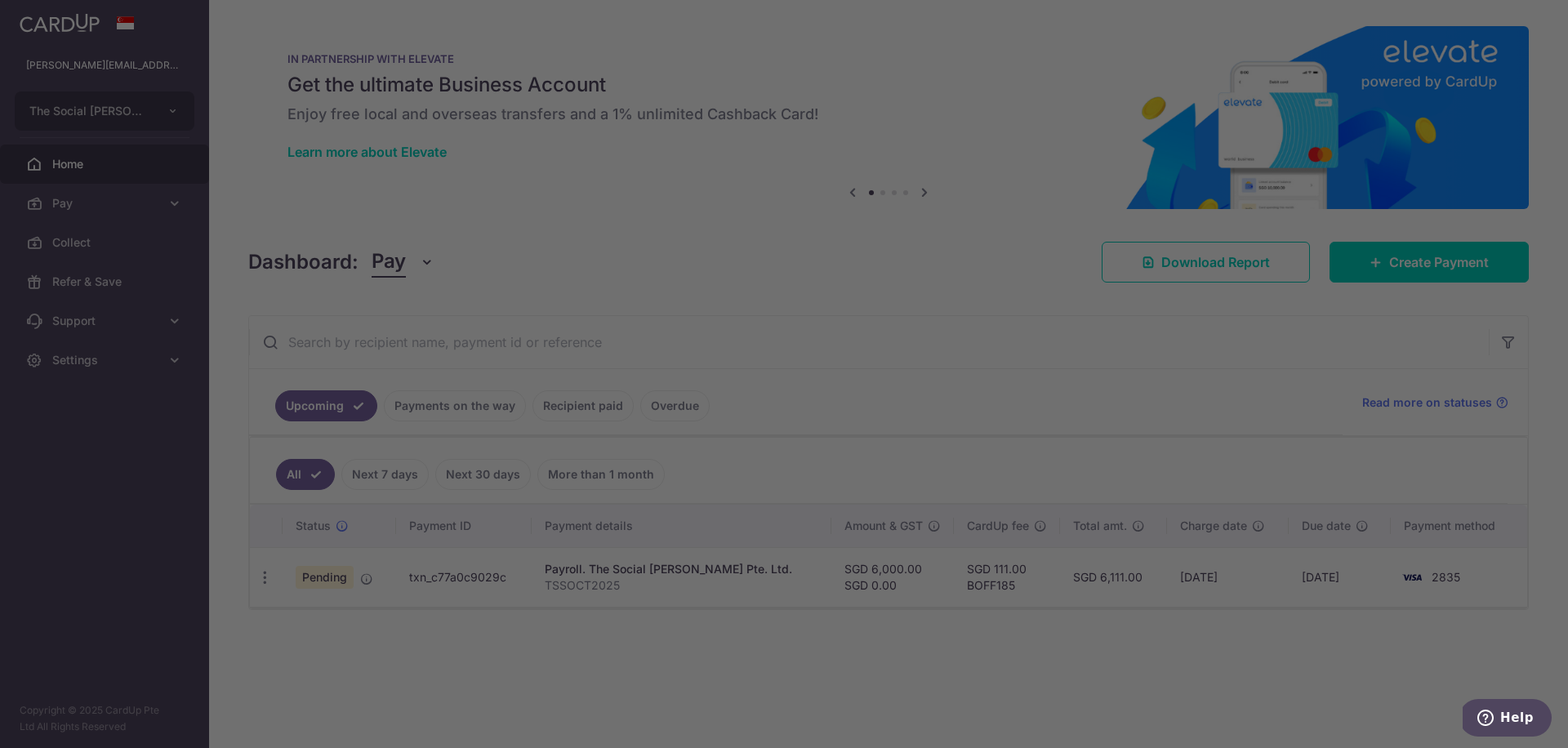
click at [22, 163] on div at bounding box center [792, 377] width 1583 height 755
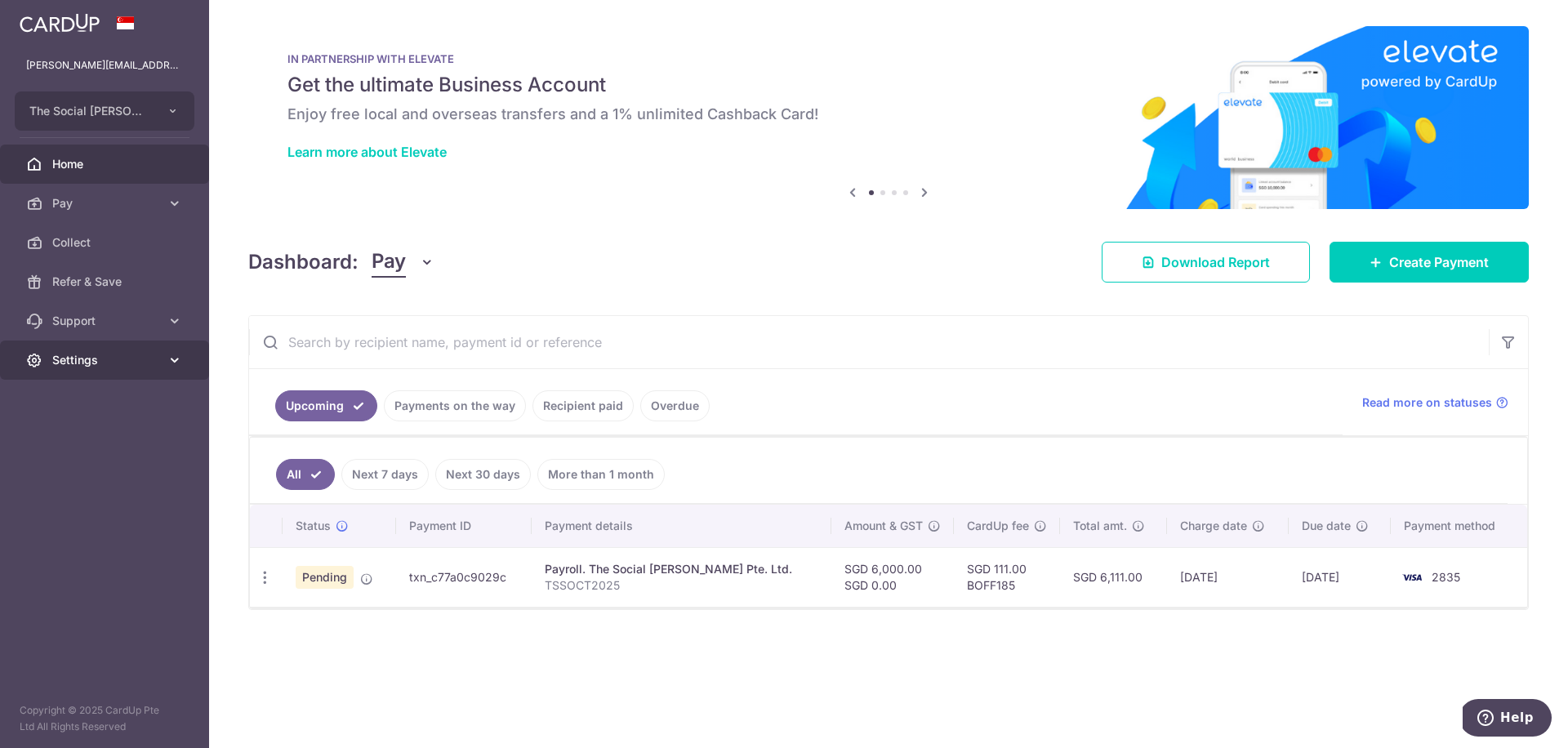
click at [120, 362] on span "Settings" at bounding box center [106, 360] width 108 height 16
click at [114, 395] on span "Account" at bounding box center [106, 399] width 108 height 16
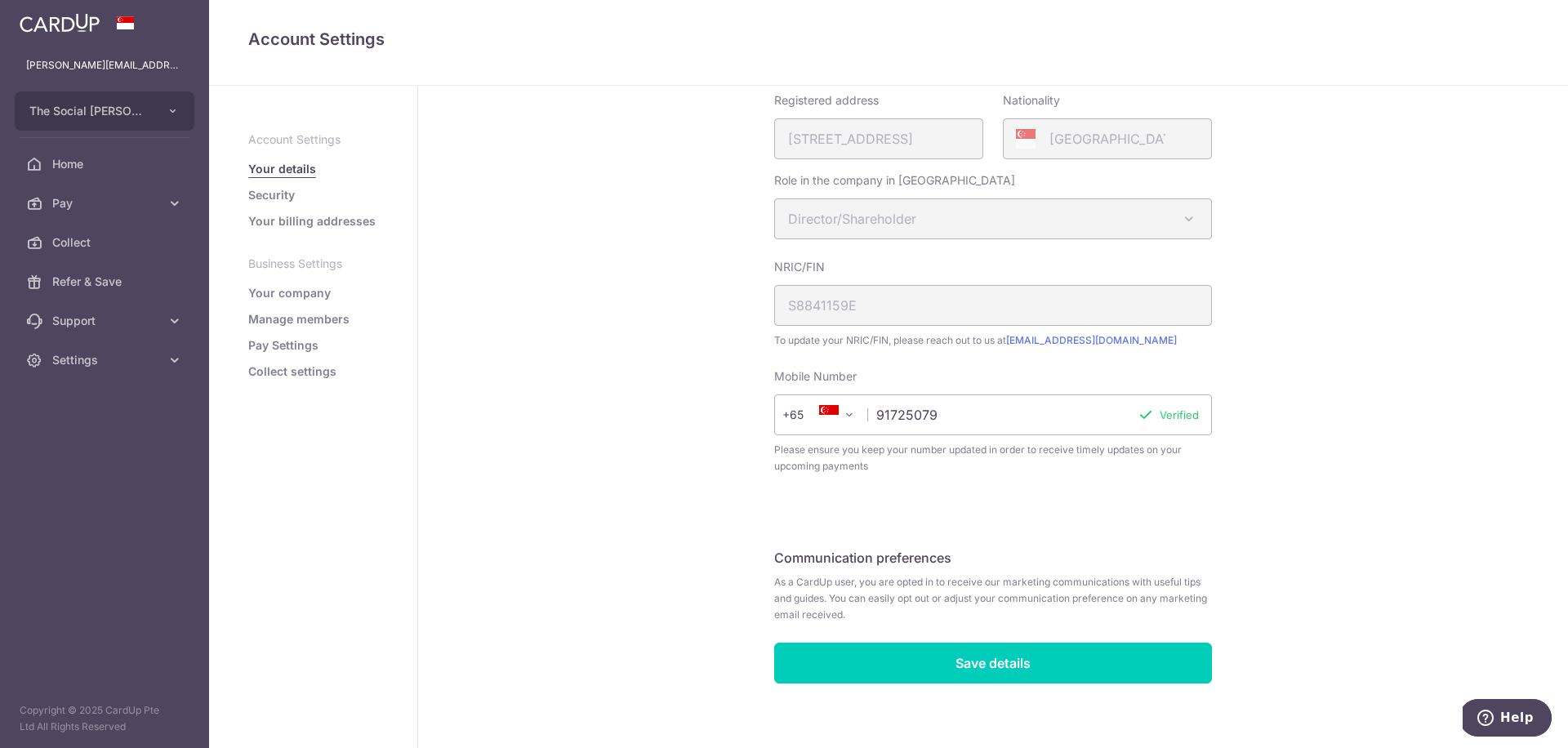
scroll to position [287, 0]
click at [289, 351] on link "Pay Settings" at bounding box center [282, 345] width 70 height 16
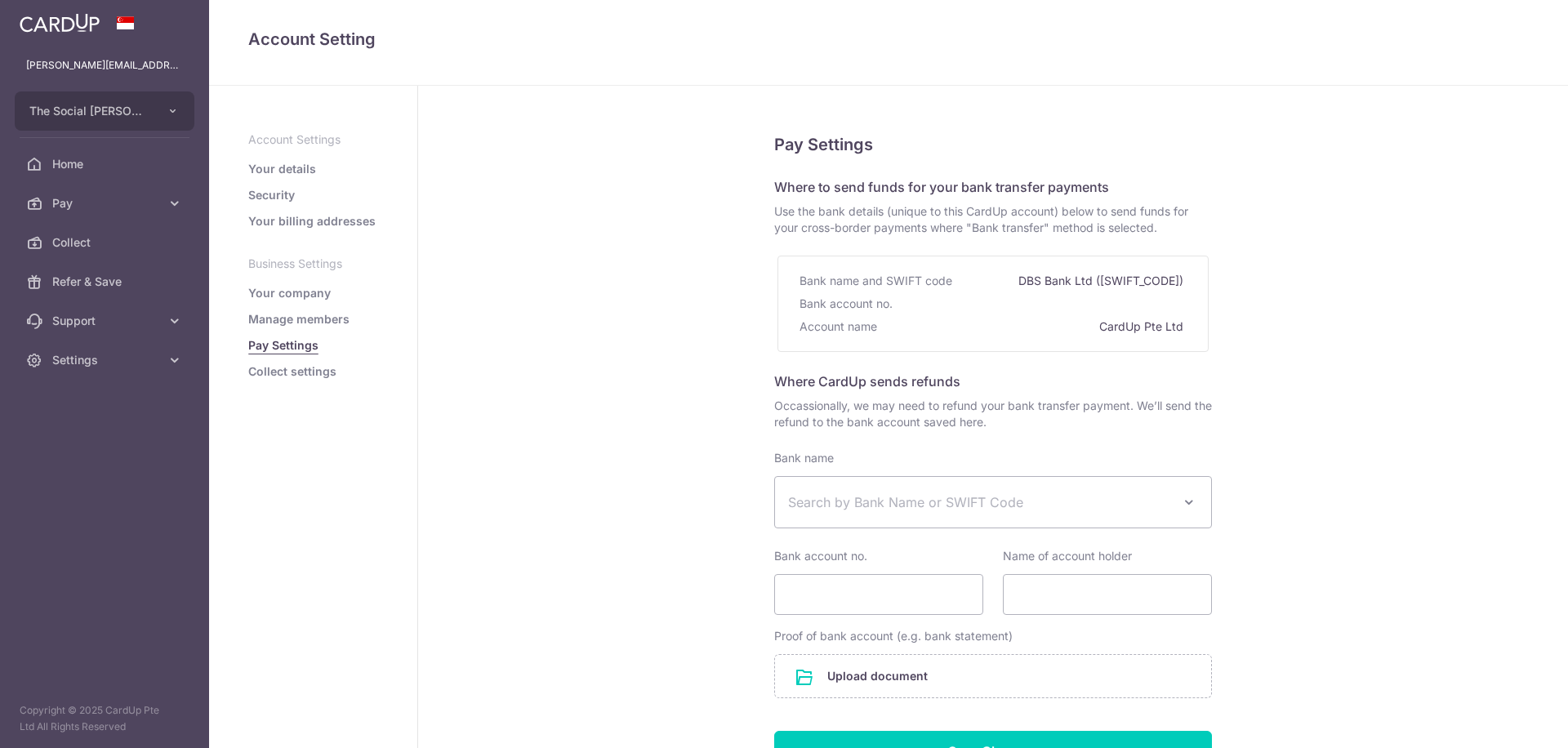
select select
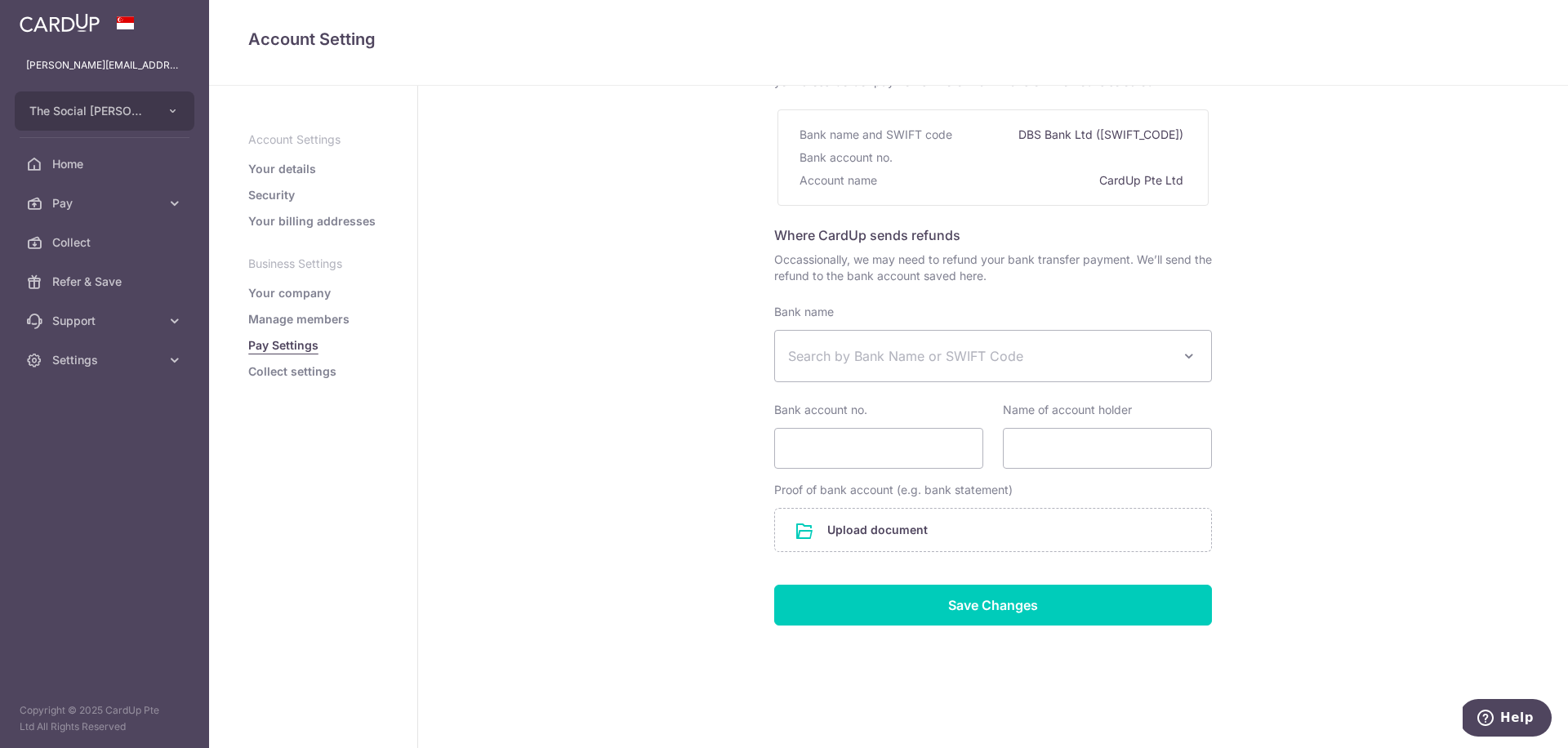
scroll to position [146, 0]
click at [325, 368] on link "Collect settings" at bounding box center [292, 371] width 89 height 16
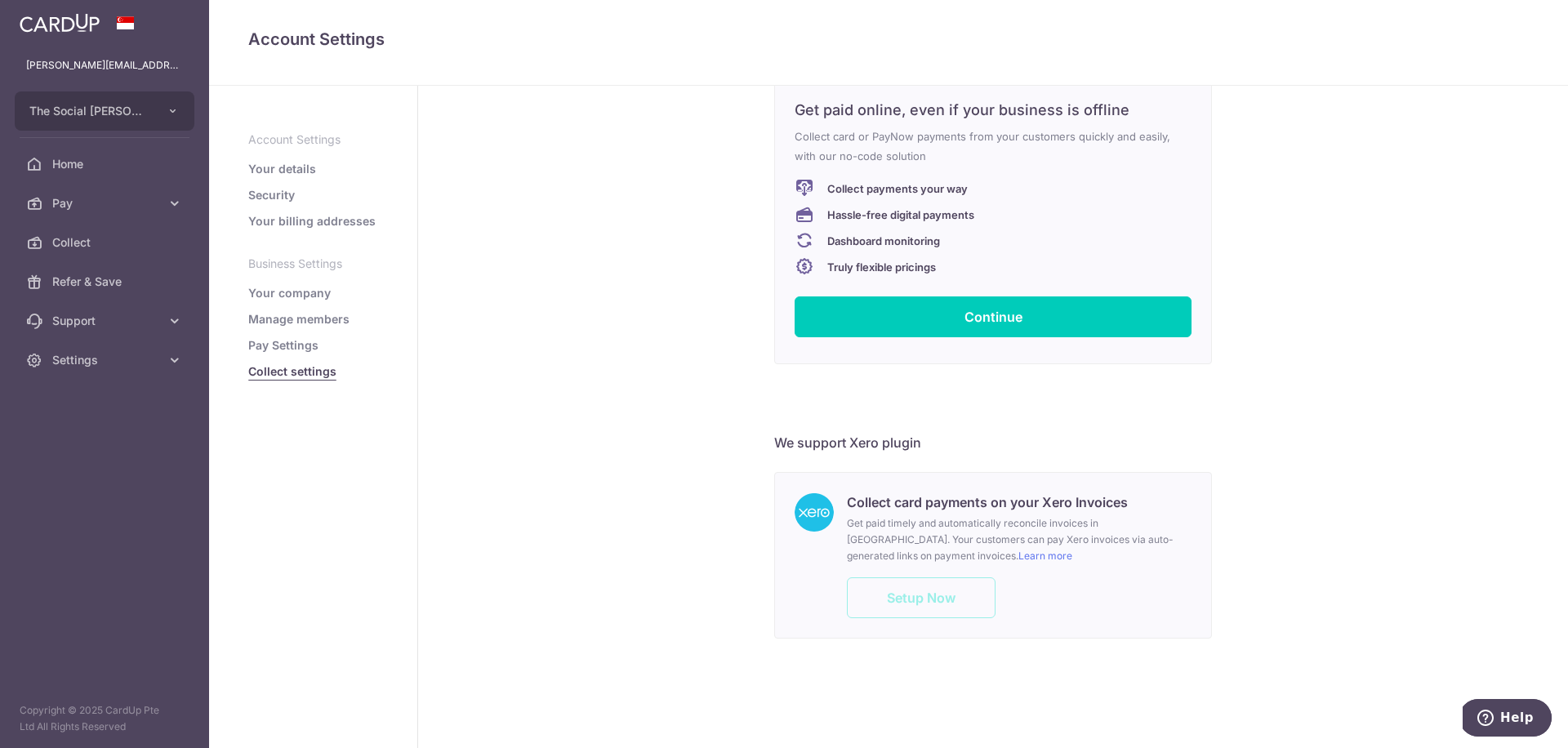
scroll to position [97, 0]
click at [294, 291] on link "Your company" at bounding box center [289, 293] width 82 height 16
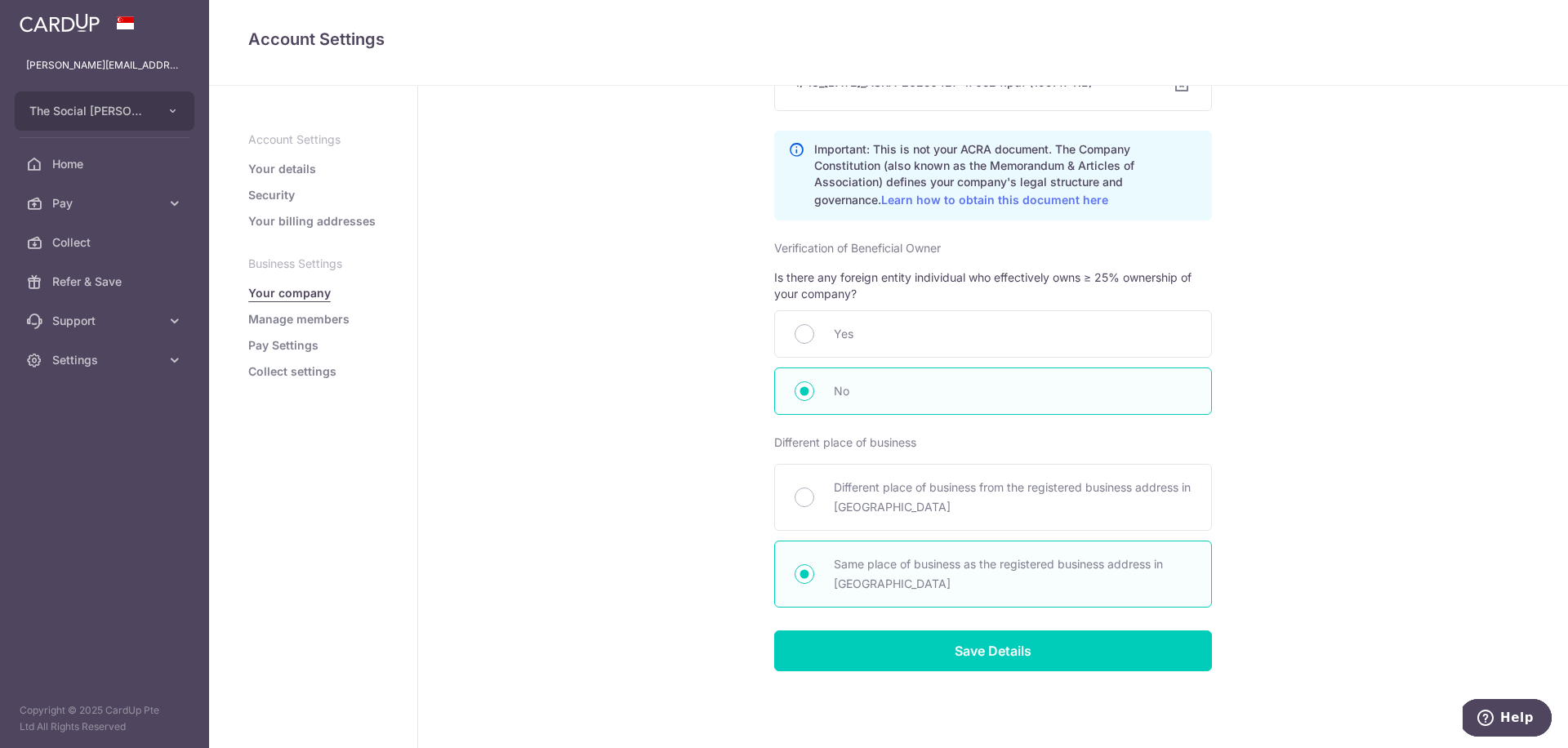
scroll to position [806, 0]
click at [317, 320] on link "Manage members" at bounding box center [298, 319] width 101 height 16
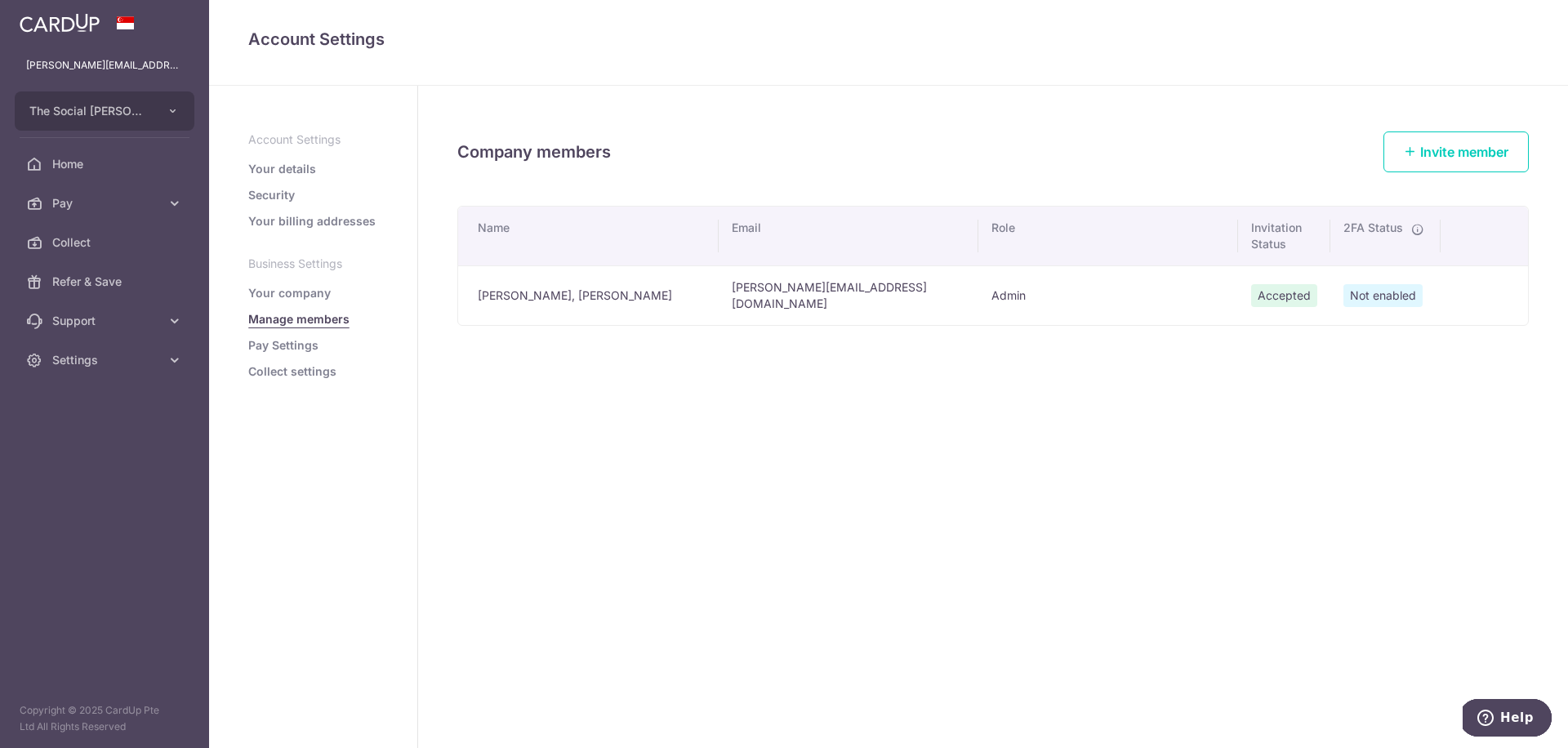
click at [305, 219] on link "Your billing addresses" at bounding box center [312, 221] width 127 height 16
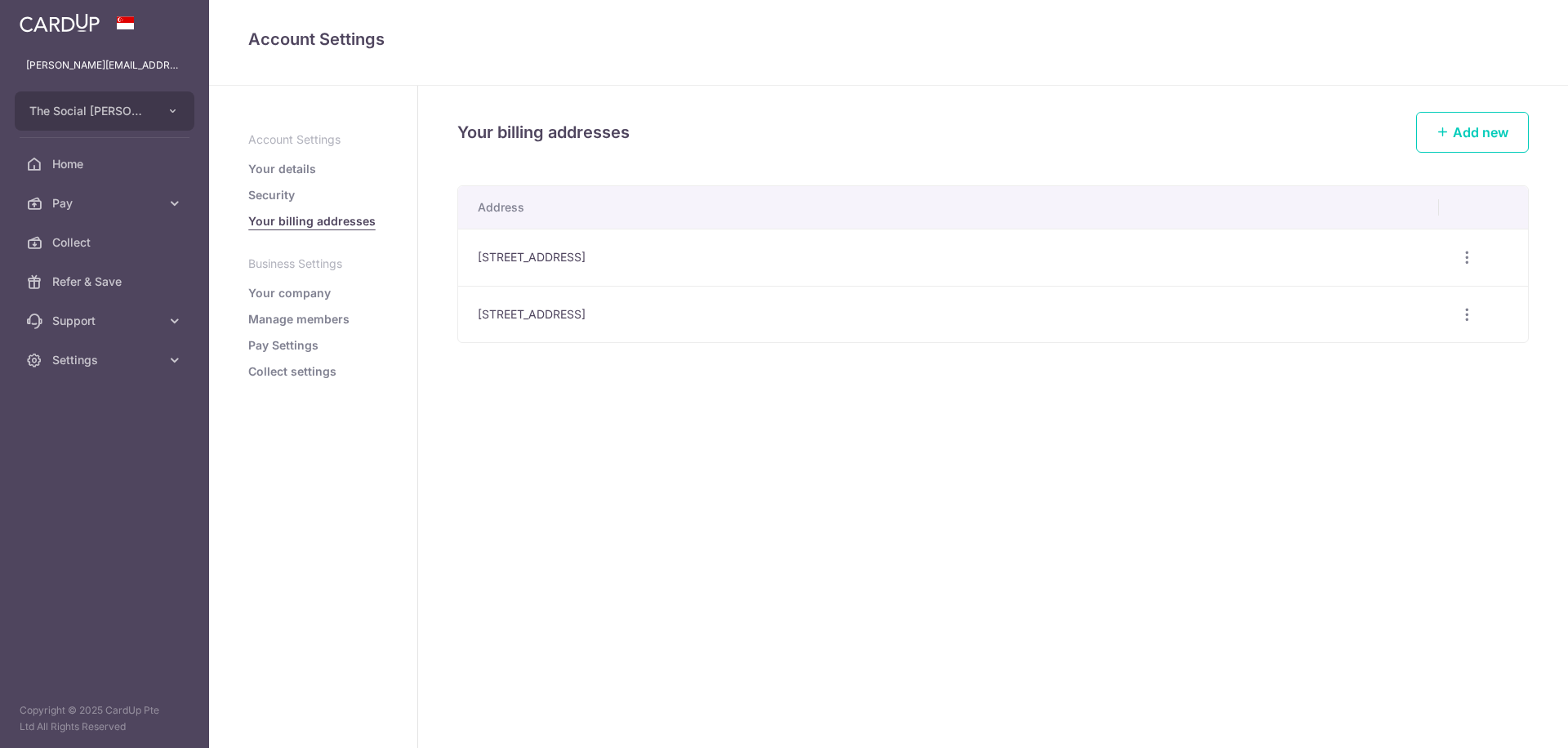
click at [275, 193] on link "Security" at bounding box center [271, 195] width 47 height 16
